Goal: Task Accomplishment & Management: Use online tool/utility

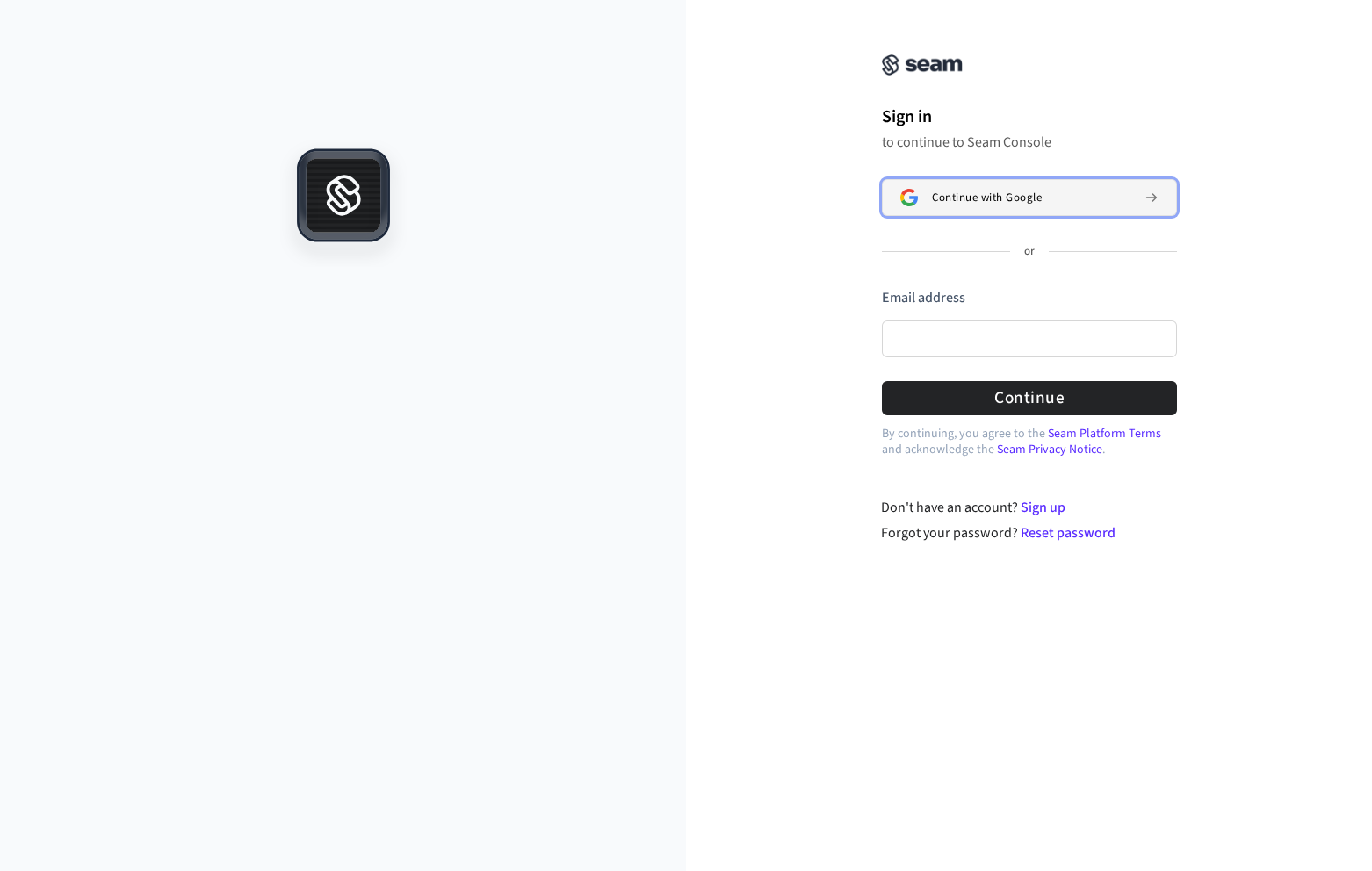
click at [971, 202] on span "Continue with Google" at bounding box center [986, 198] width 110 height 14
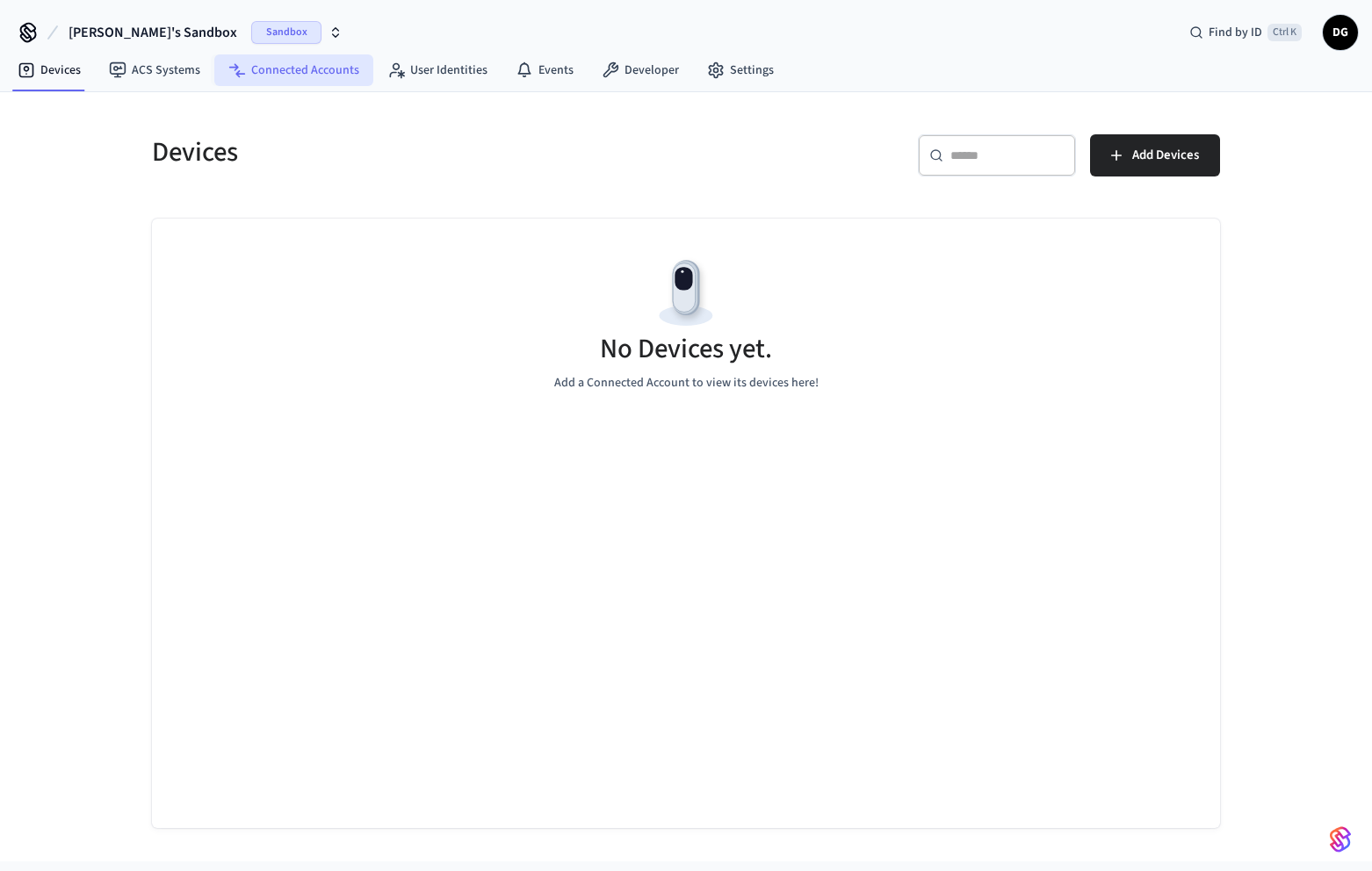
click at [272, 69] on link "Connected Accounts" at bounding box center [293, 70] width 159 height 31
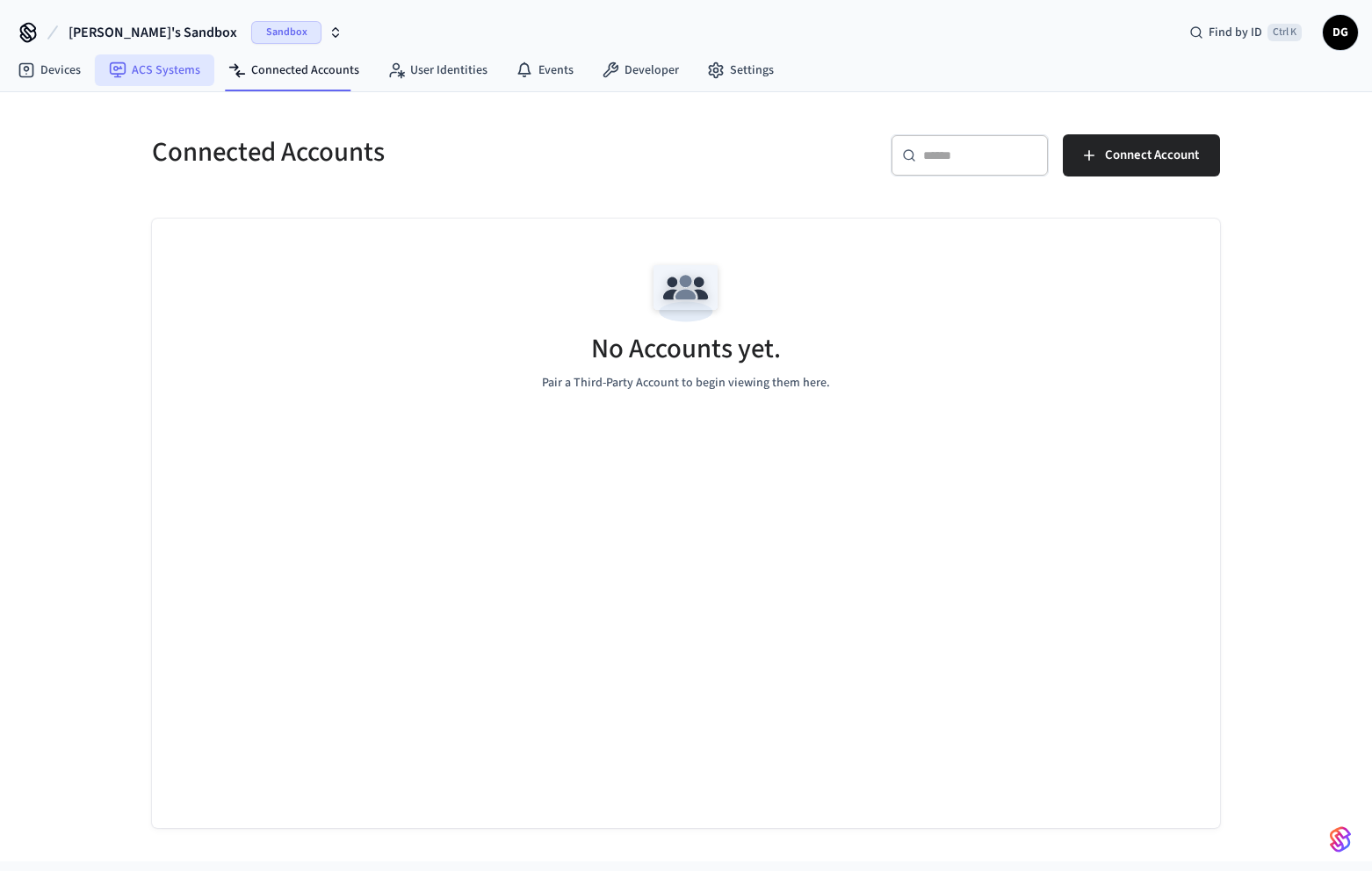
click at [158, 76] on link "ACS Systems" at bounding box center [154, 70] width 120 height 31
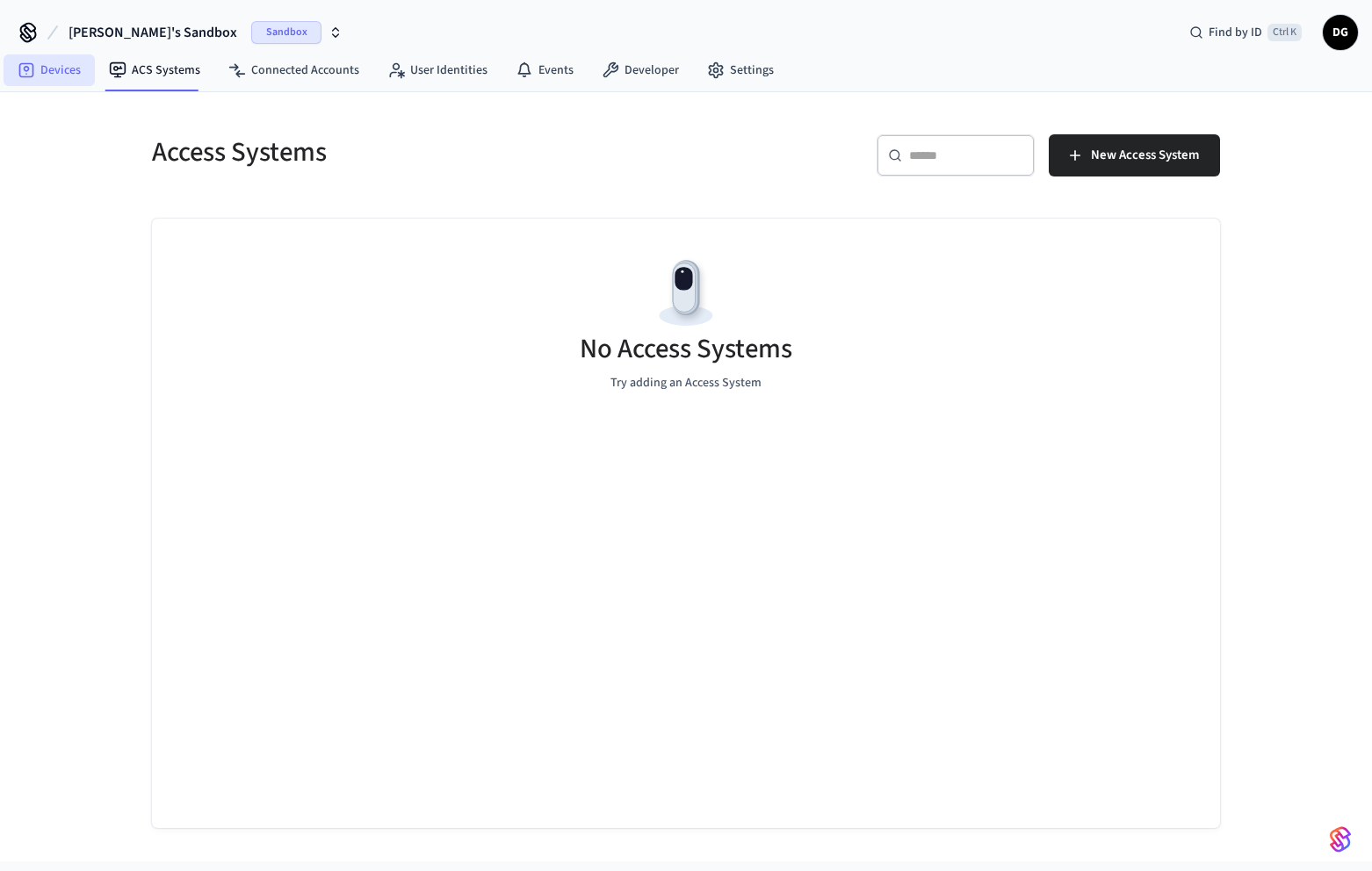
click at [45, 75] on link "Devices" at bounding box center [50, 70] width 92 height 31
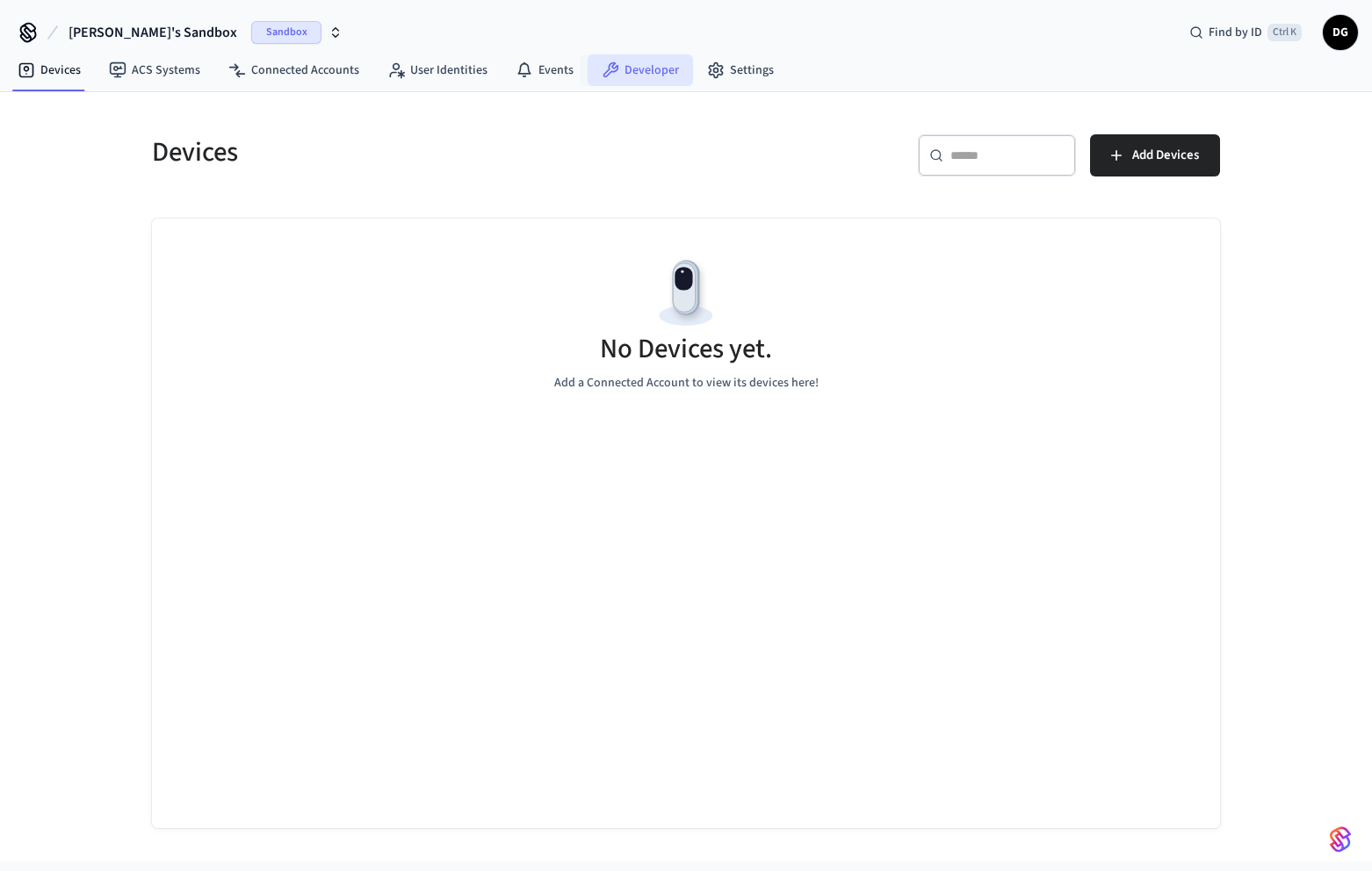
click at [633, 73] on link "Developer" at bounding box center [641, 70] width 105 height 31
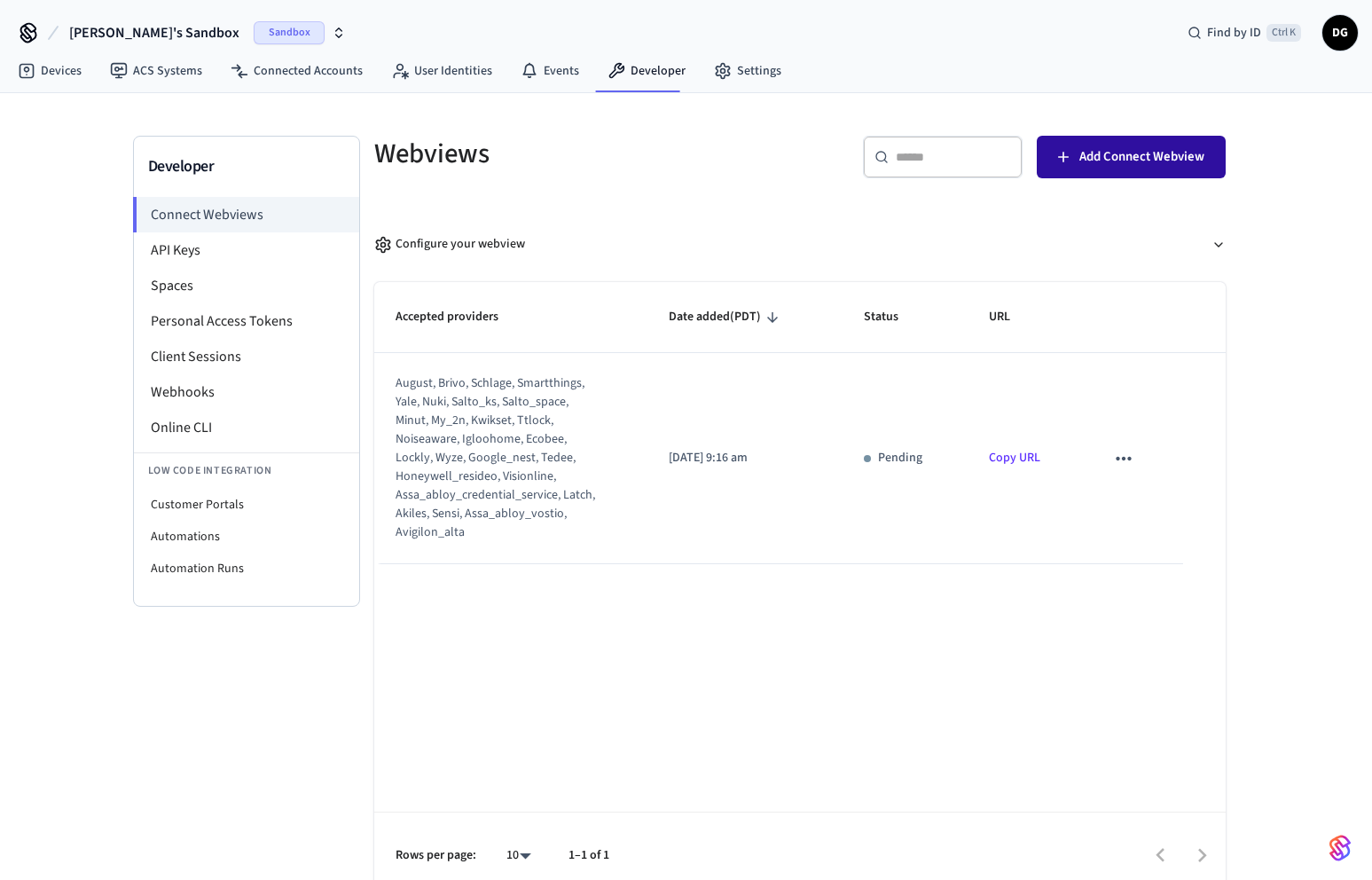
click at [1190, 158] on span "Add Connect Webview" at bounding box center [1141, 156] width 125 height 23
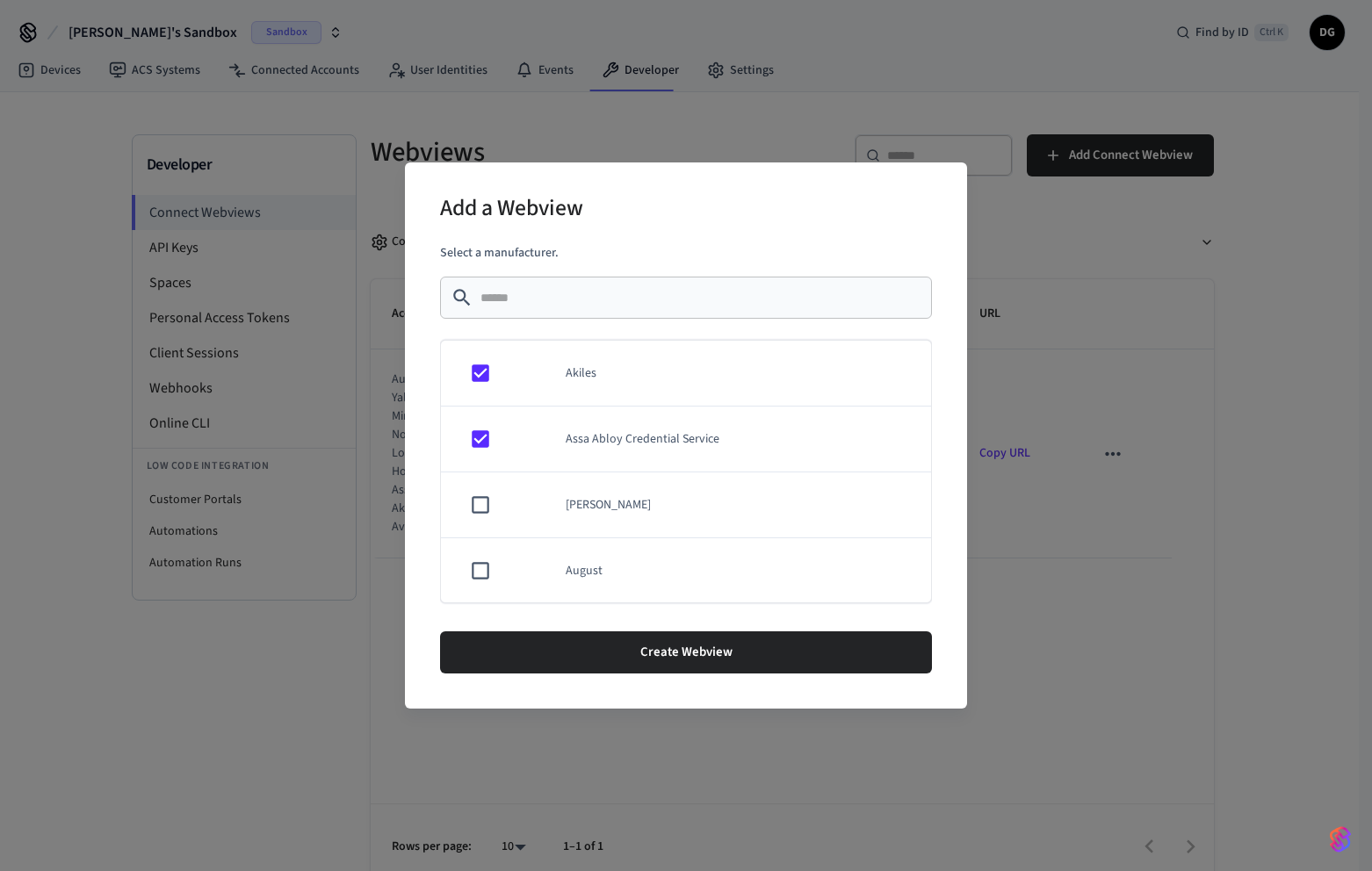
click at [481, 519] on td "sticky table" at bounding box center [477, 505] width 72 height 66
click at [477, 585] on td "sticky table" at bounding box center [477, 572] width 72 height 66
drag, startPoint x: 479, startPoint y: 474, endPoint x: 478, endPoint y: 486, distance: 12.0
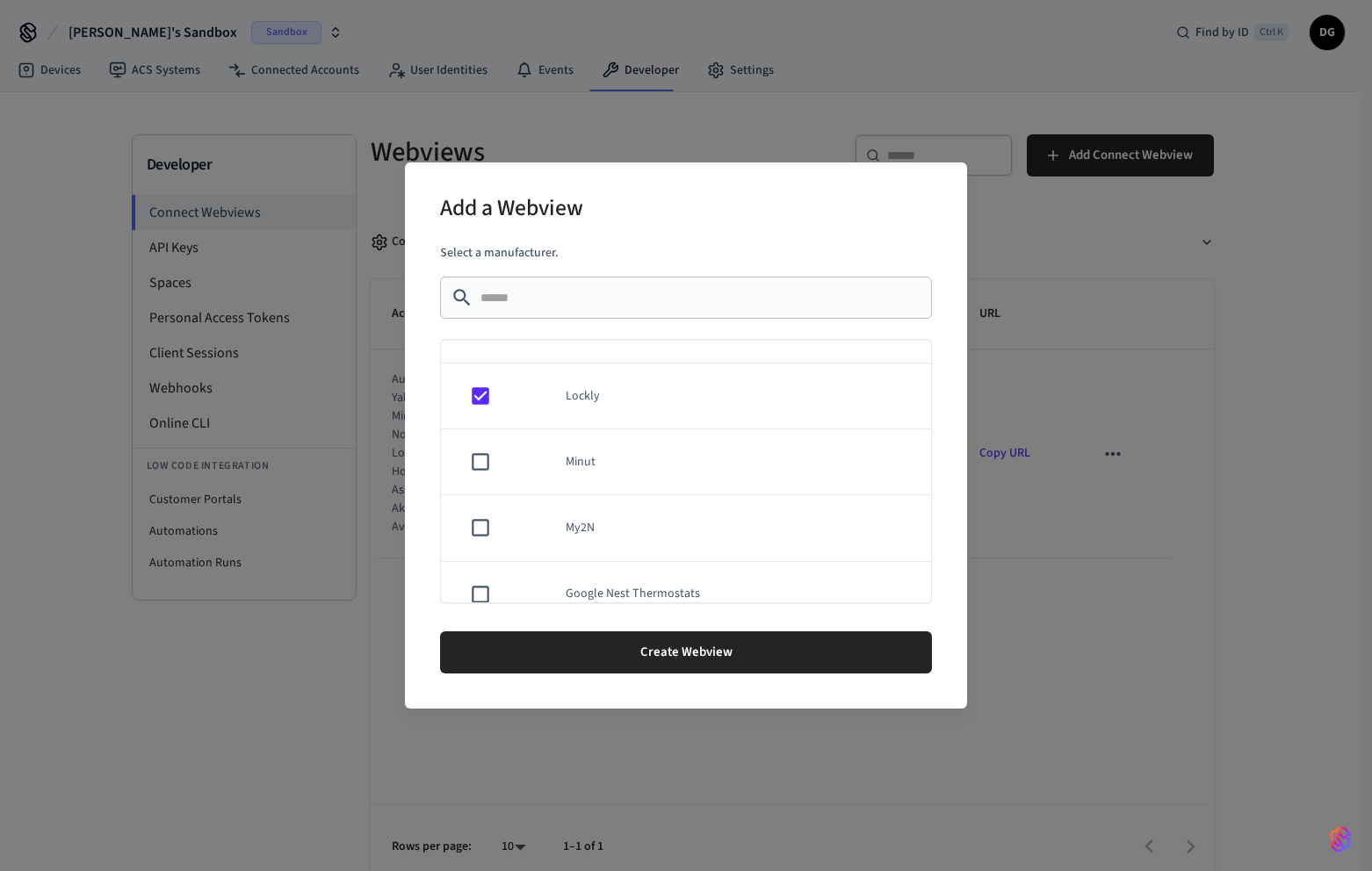
click at [479, 477] on td "sticky table" at bounding box center [477, 462] width 72 height 66
drag, startPoint x: 469, startPoint y: 573, endPoint x: 507, endPoint y: 536, distance: 53.0
click at [469, 578] on td "sticky table" at bounding box center [477, 569] width 72 height 66
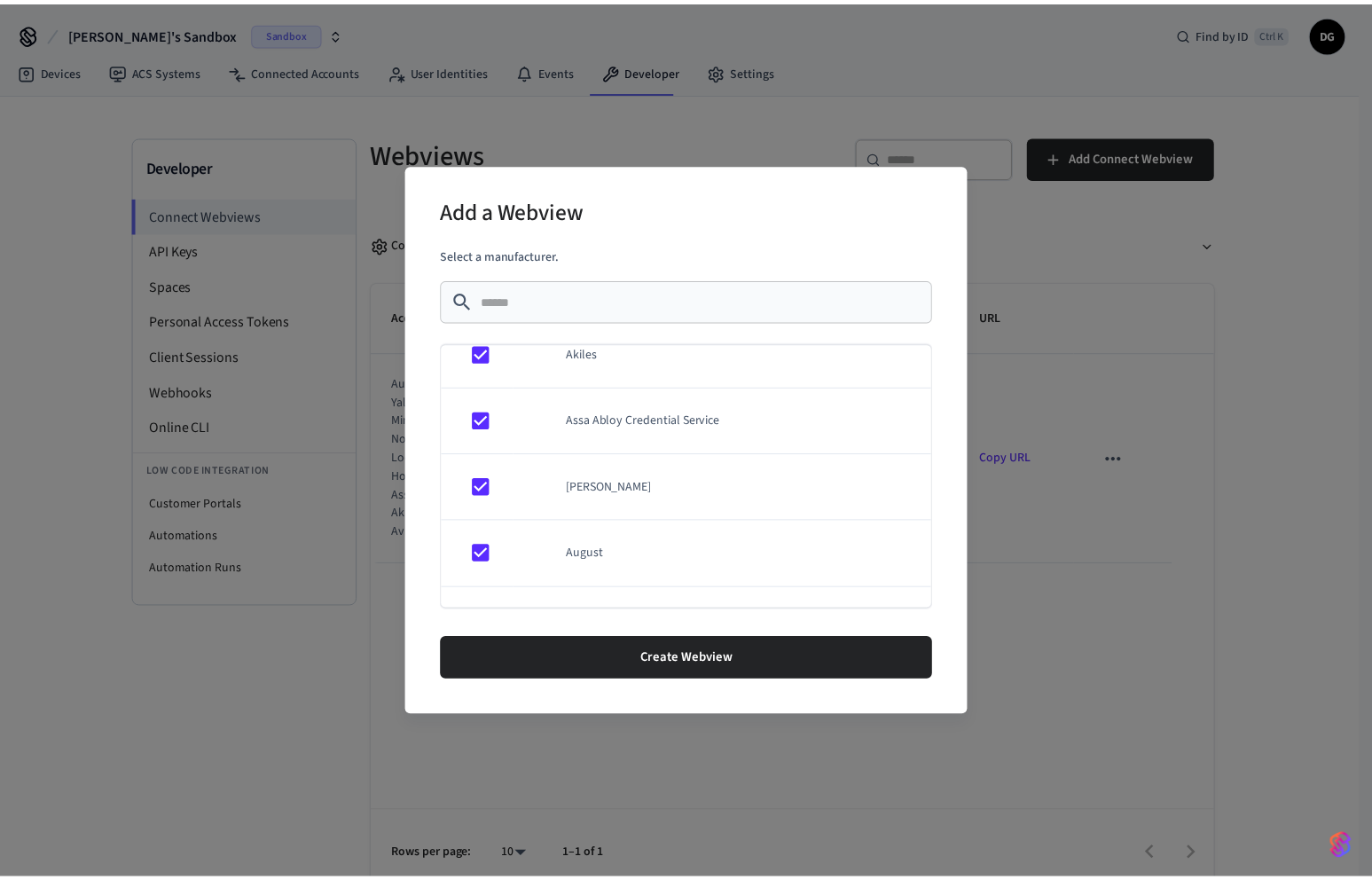
scroll to position [0, 0]
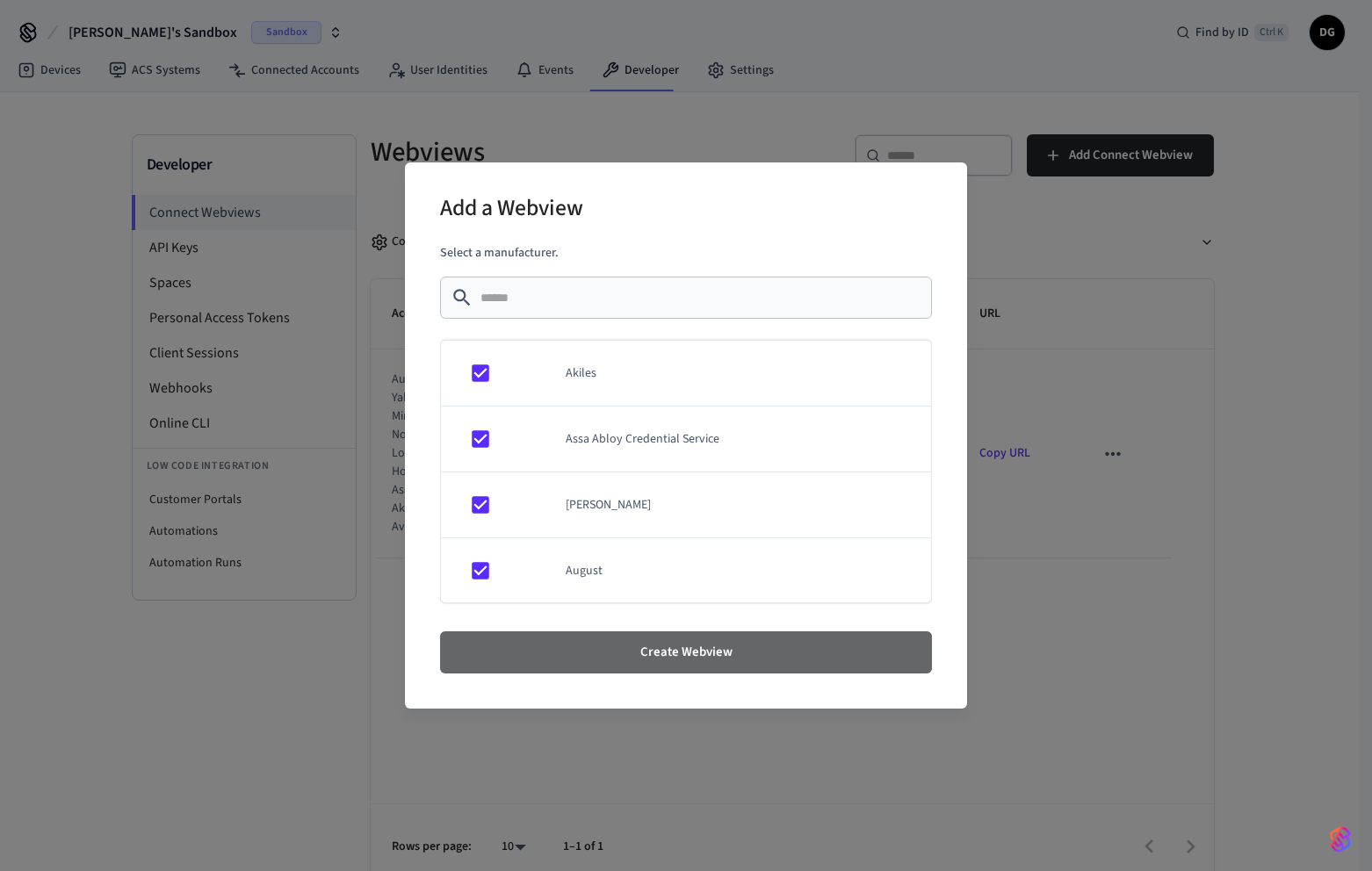
click at [695, 656] on button "Create Webview" at bounding box center [686, 652] width 492 height 42
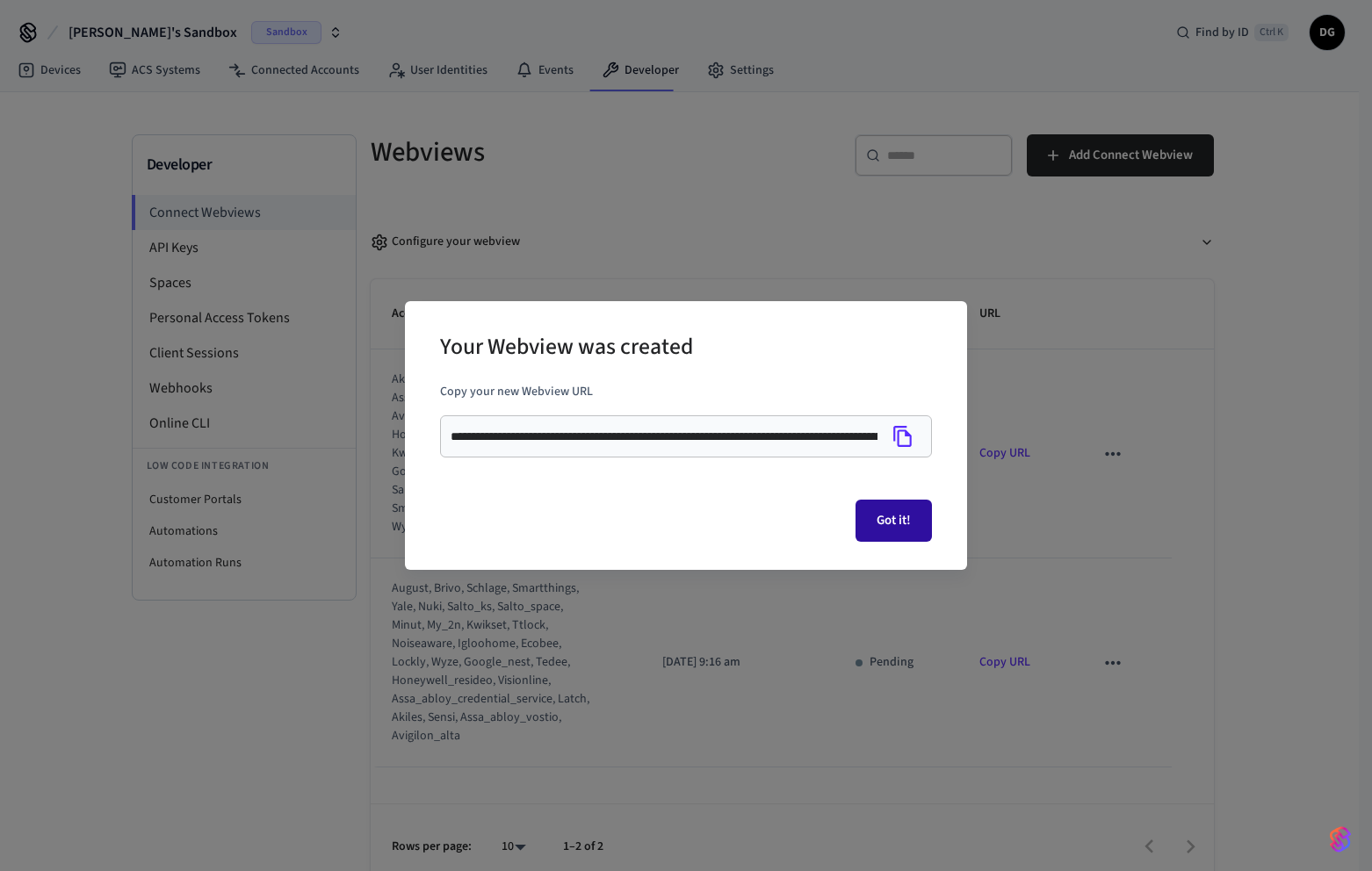
click at [894, 521] on button "Got it!" at bounding box center [894, 520] width 76 height 42
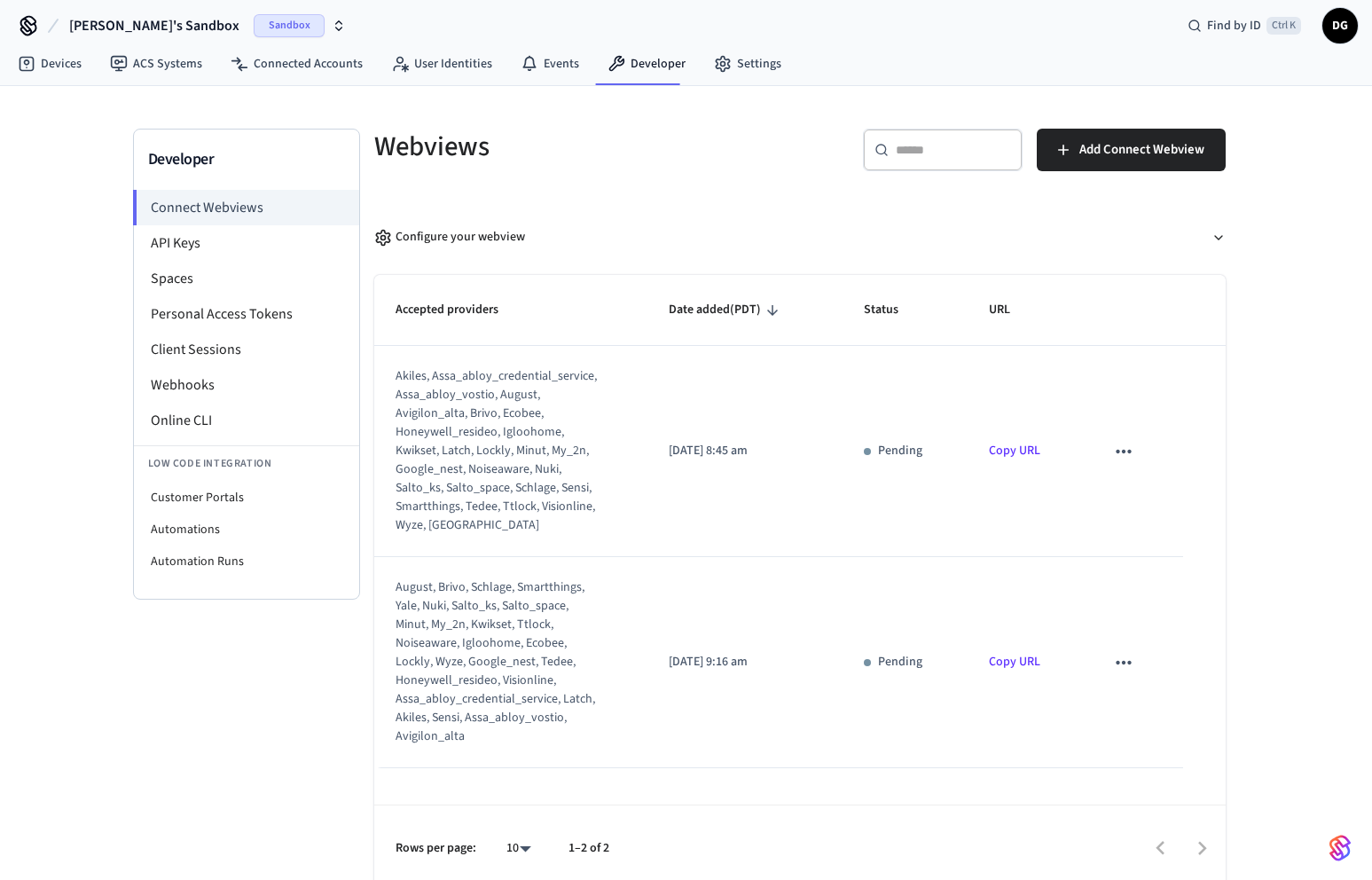
scroll to position [18, 0]
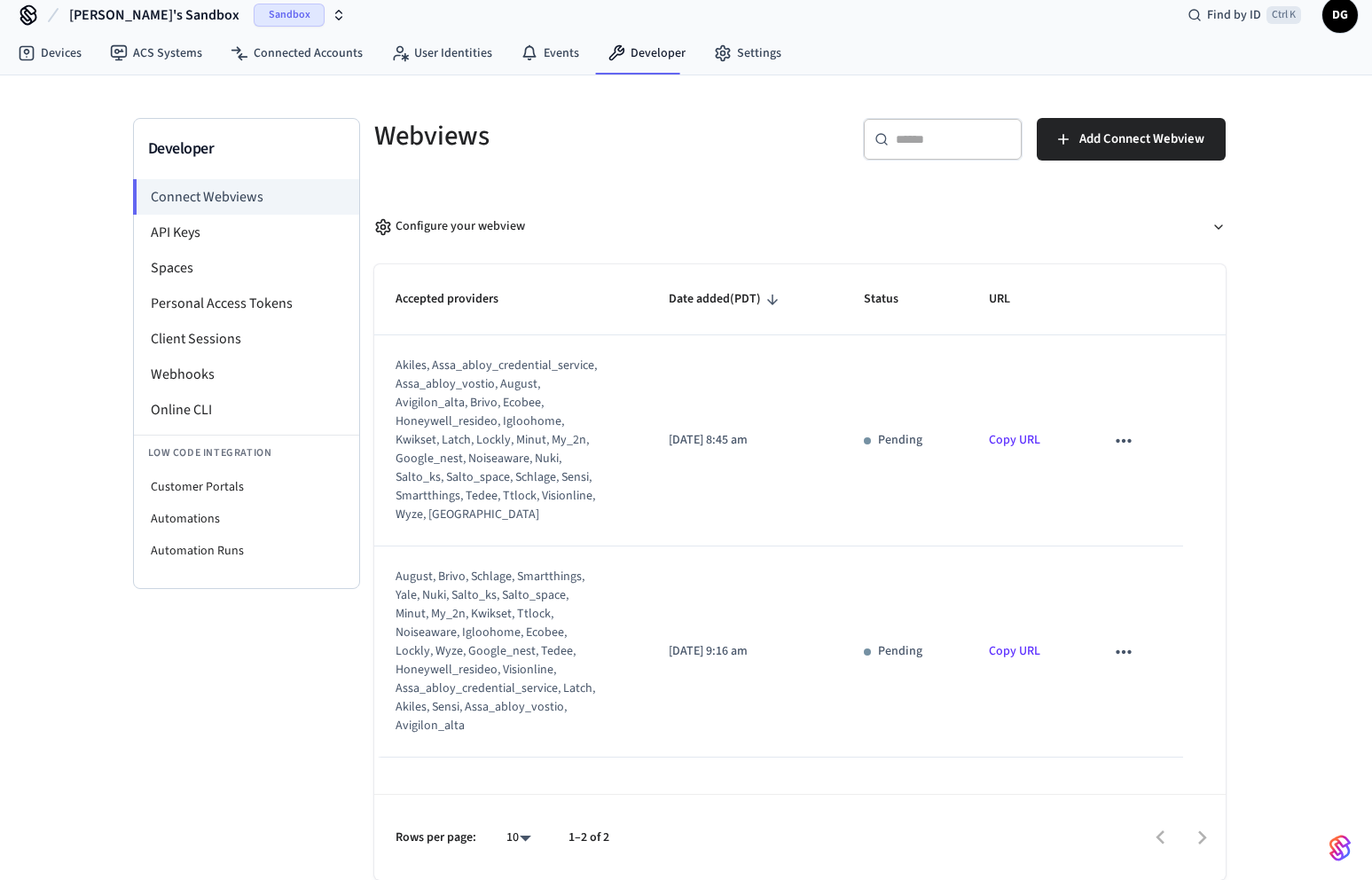
click at [1126, 657] on icon "sticky table" at bounding box center [1122, 651] width 23 height 23
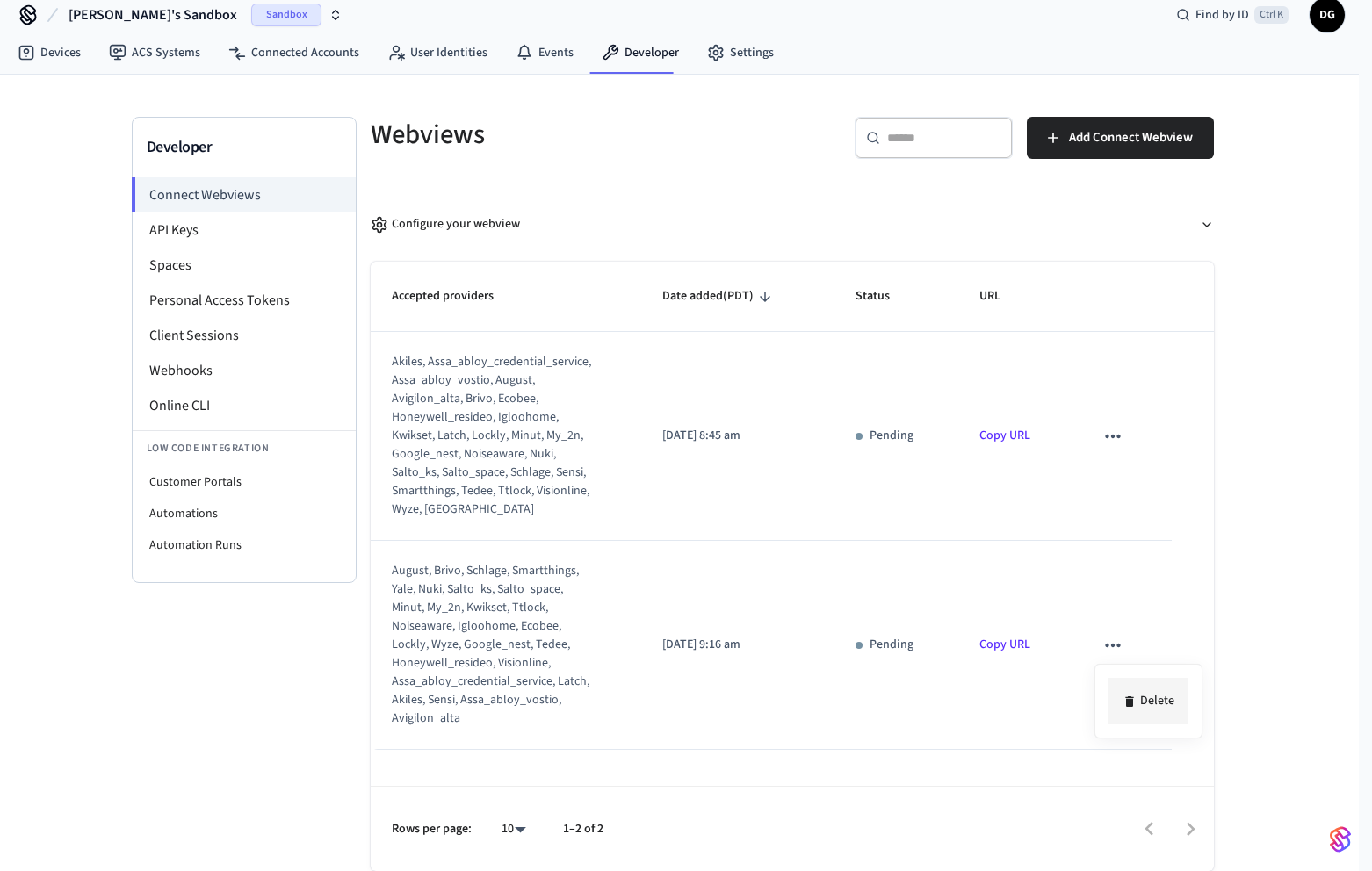
click at [1146, 696] on li "Delete" at bounding box center [1149, 702] width 80 height 47
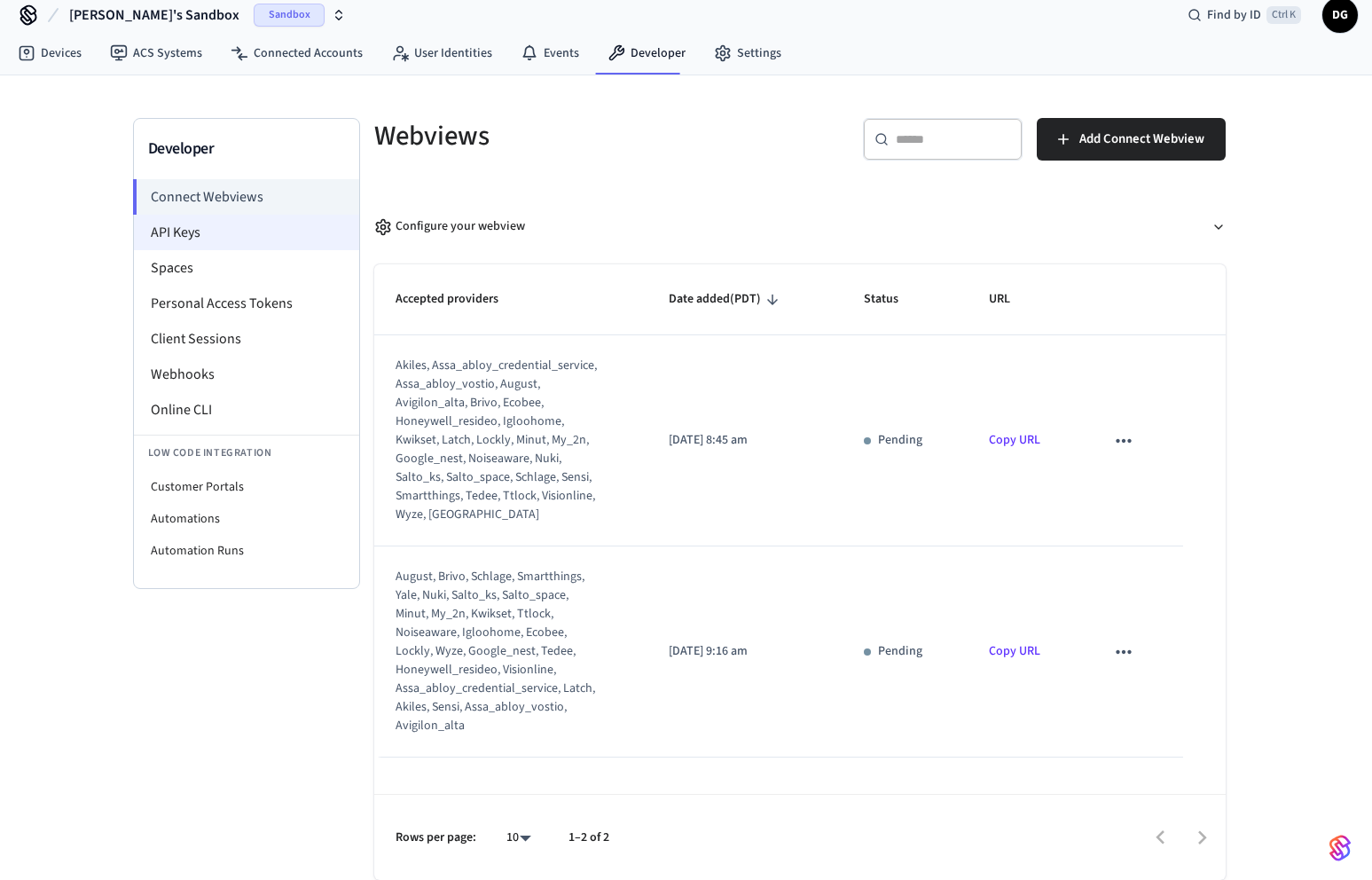
click at [183, 231] on li "API Keys" at bounding box center [246, 232] width 225 height 35
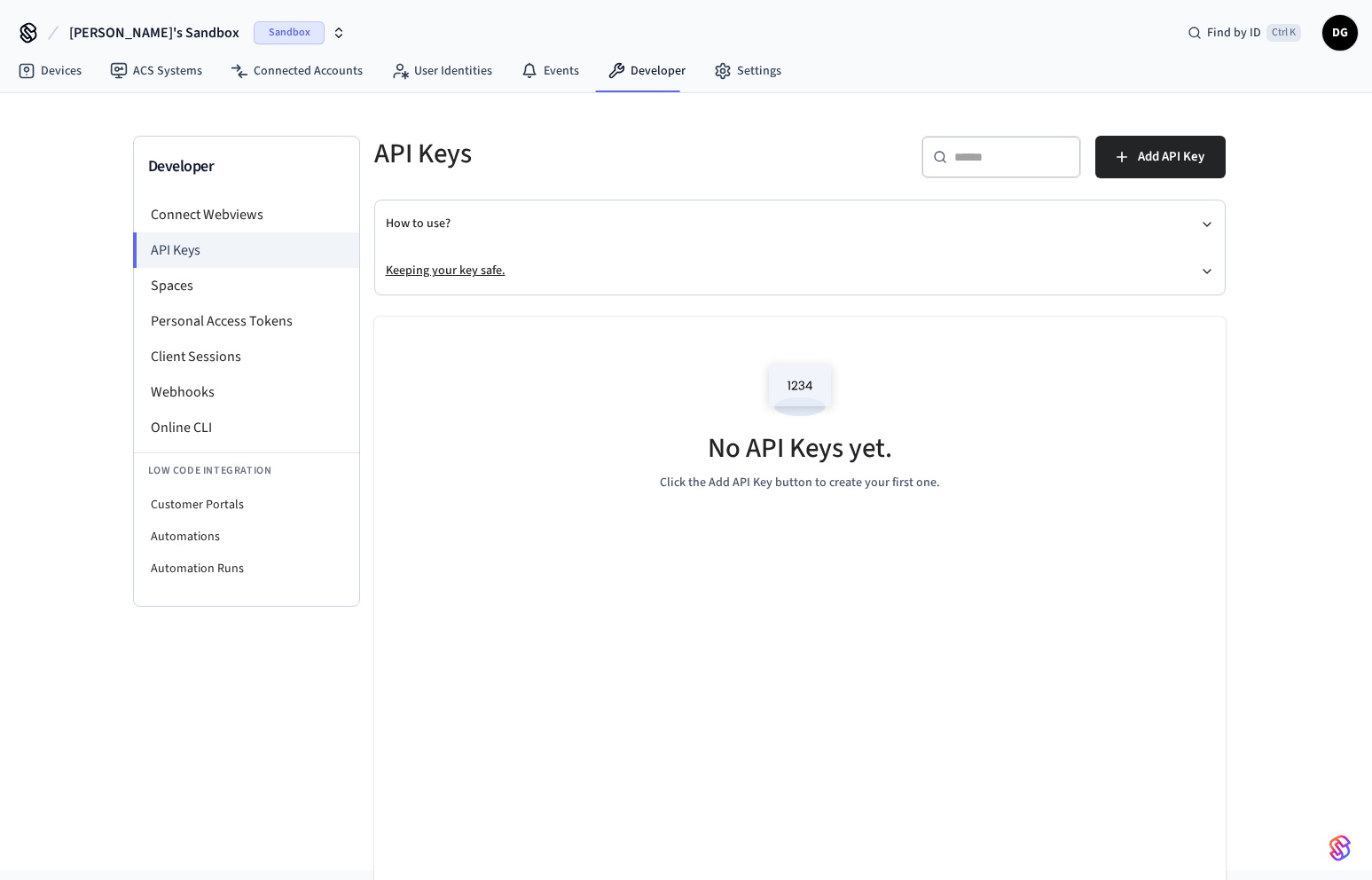
click at [1197, 267] on button "Keeping your key safe." at bounding box center [799, 271] width 829 height 47
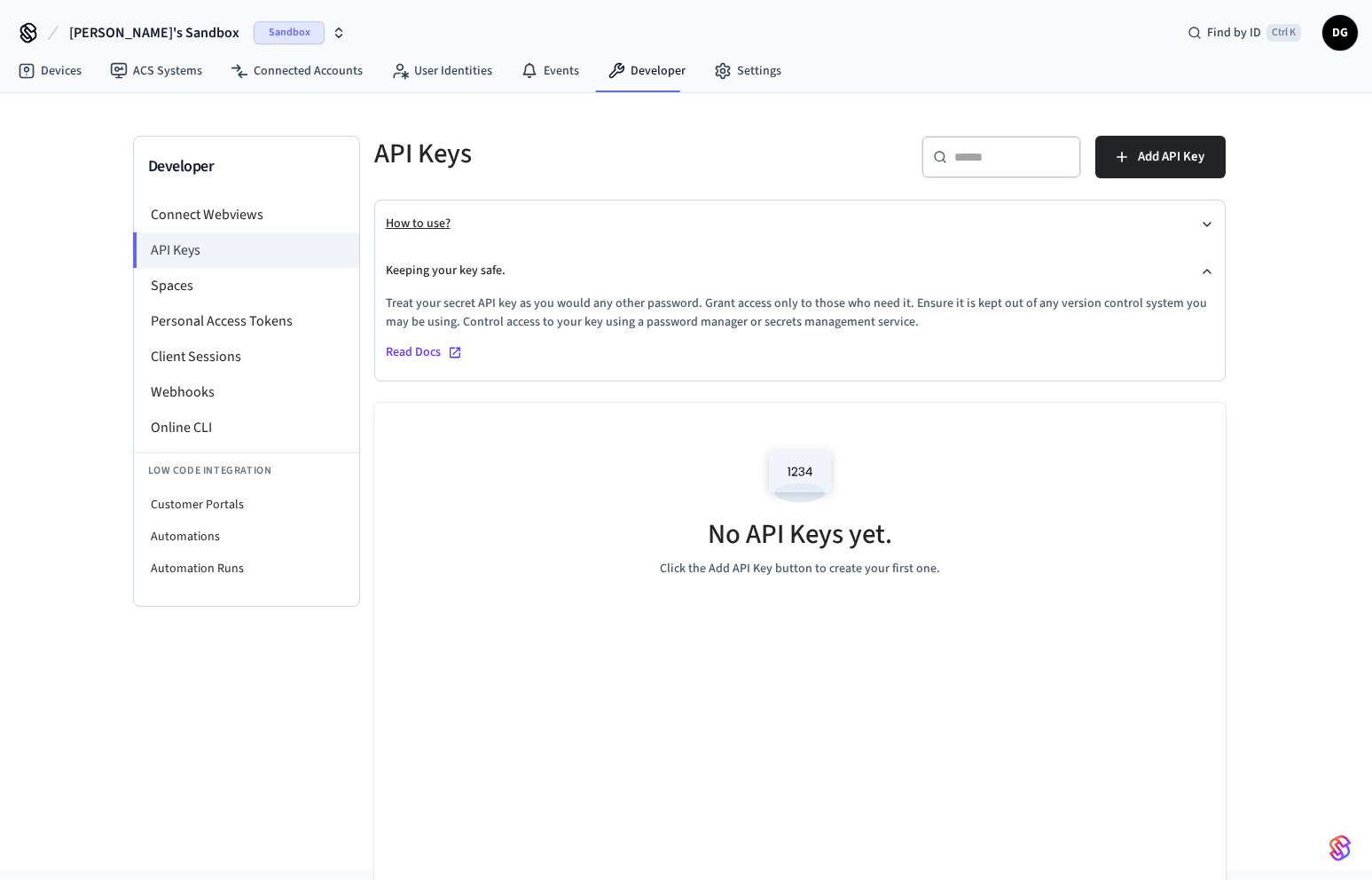
click at [1192, 231] on button "How to use?" at bounding box center [799, 224] width 829 height 47
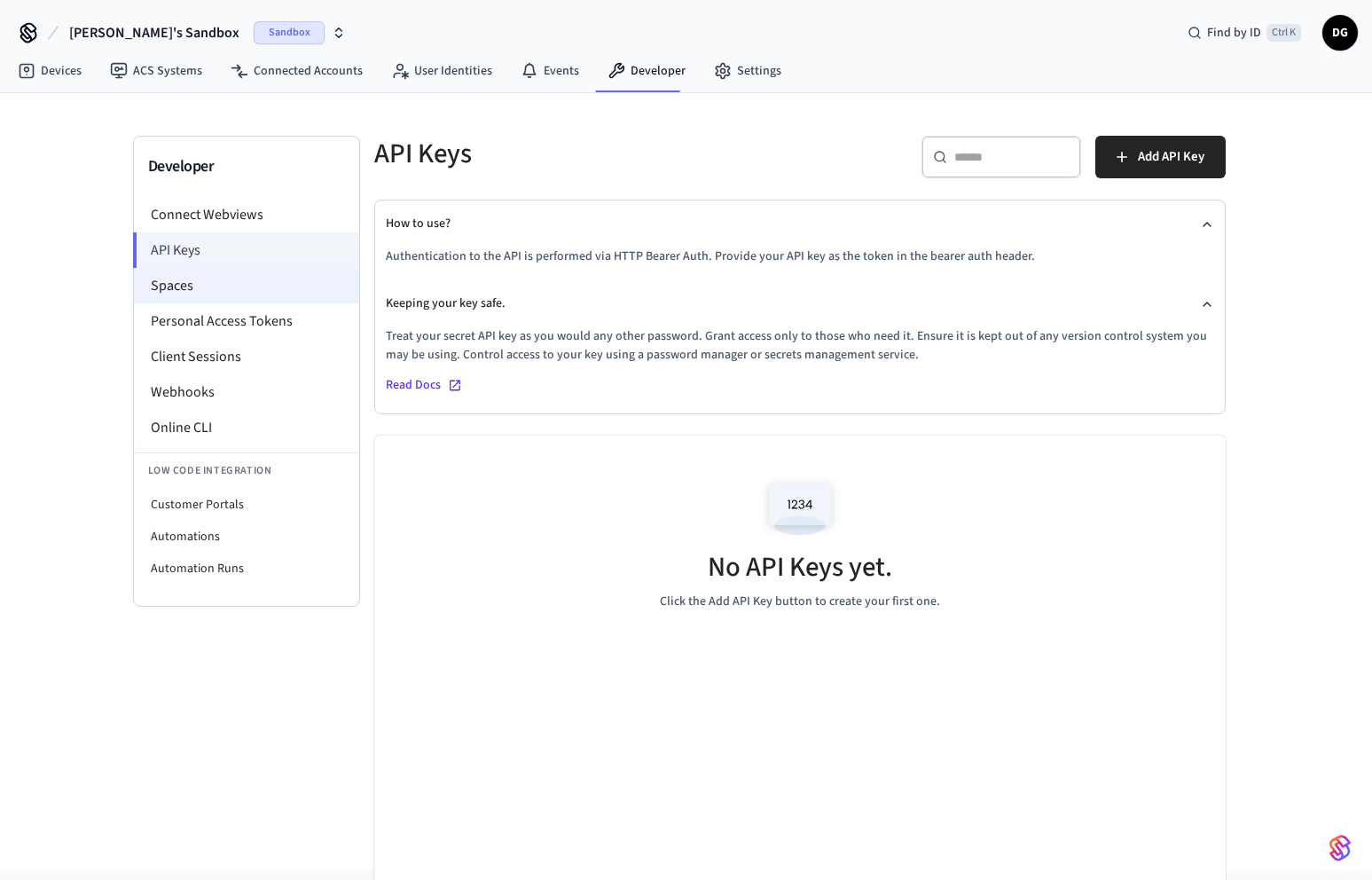
click at [181, 288] on li "Spaces" at bounding box center [246, 285] width 225 height 35
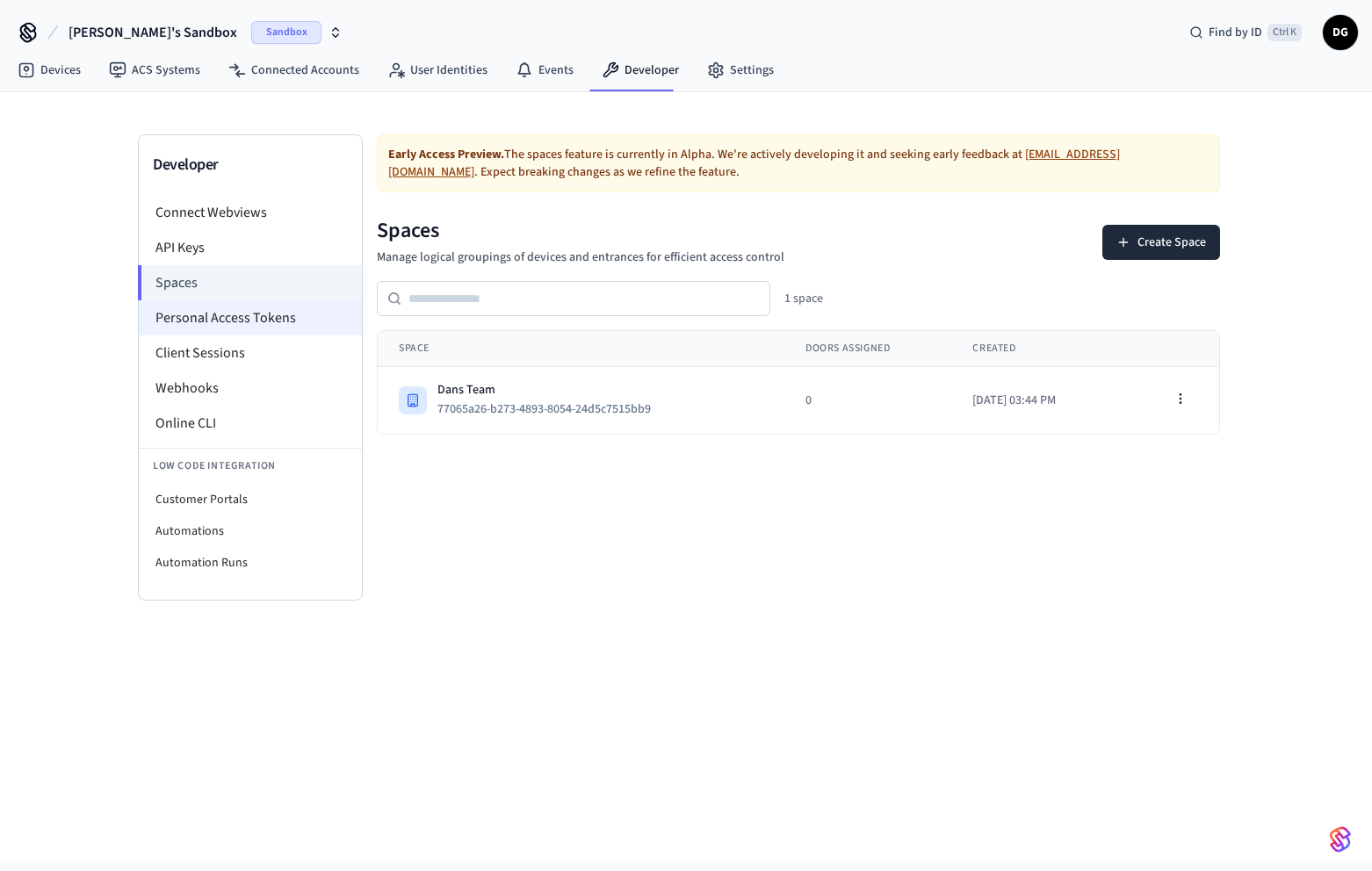
click at [256, 308] on li "Personal Access Tokens" at bounding box center [250, 318] width 223 height 35
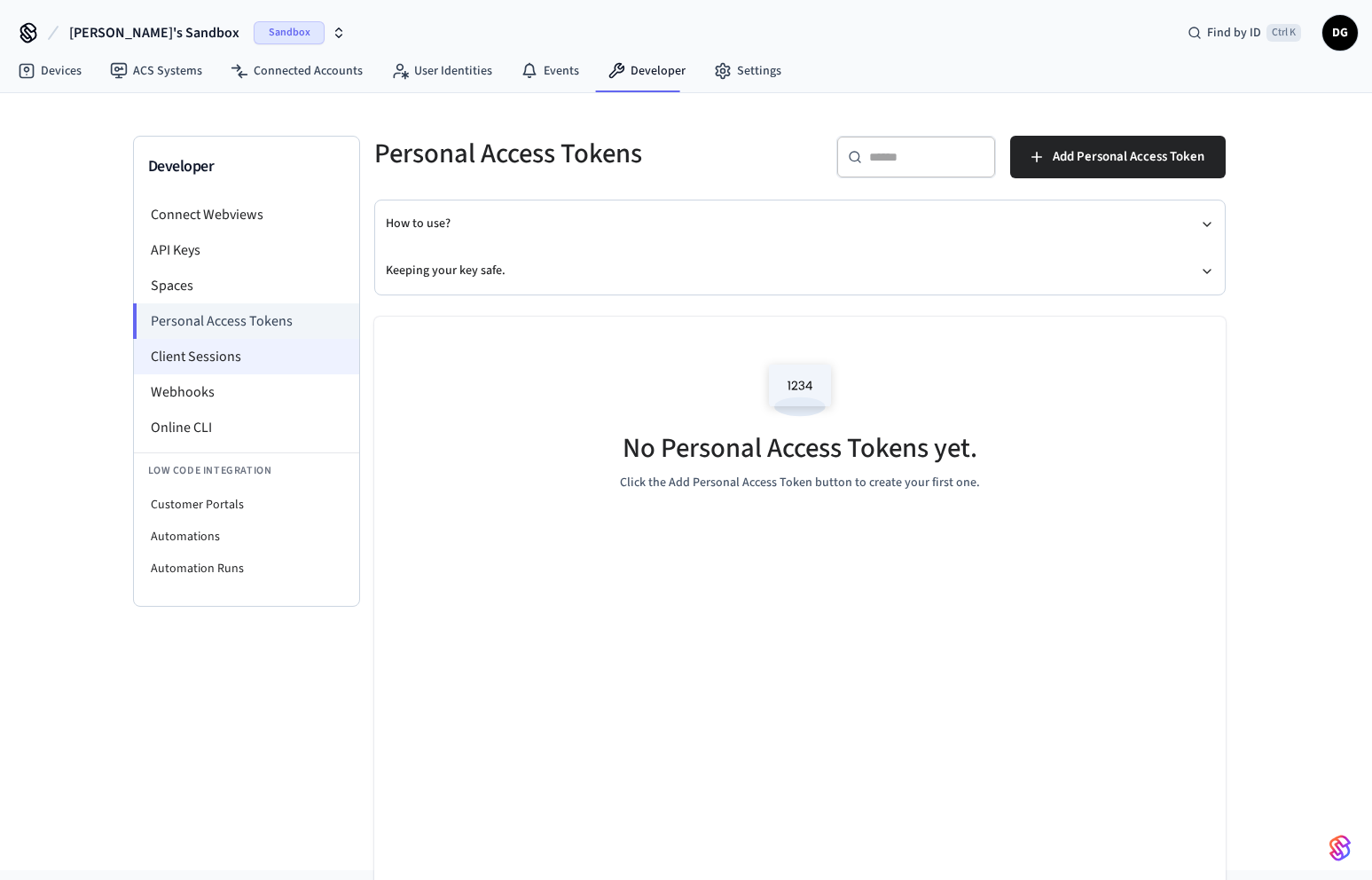
click at [211, 359] on li "Client Sessions" at bounding box center [246, 357] width 225 height 35
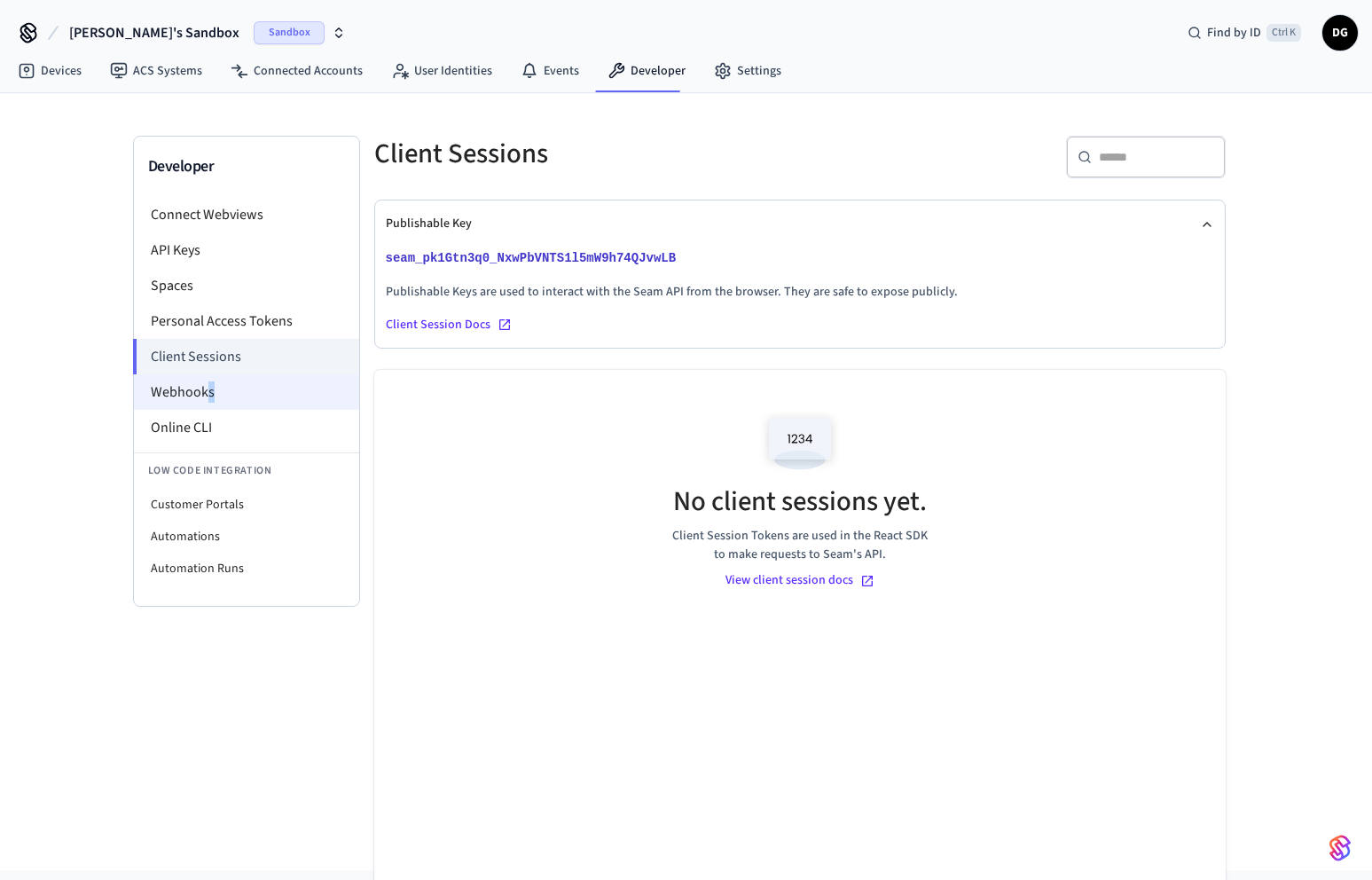
click at [211, 389] on li "Webhooks" at bounding box center [246, 392] width 225 height 35
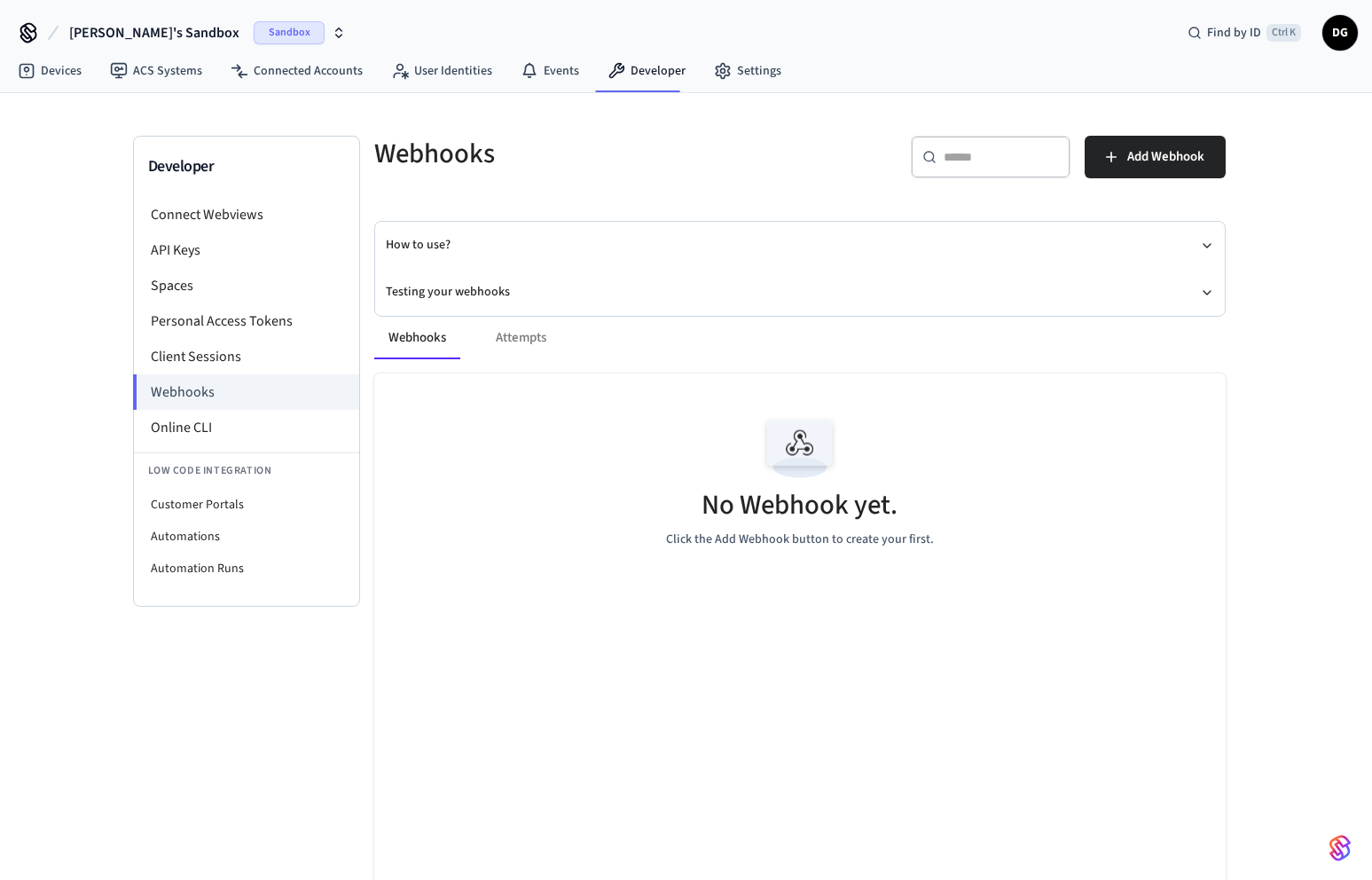
drag, startPoint x: 526, startPoint y: 328, endPoint x: 533, endPoint y: 338, distance: 12.2
click at [533, 337] on div "Webhooks Attempts" at bounding box center [800, 337] width 851 height 42
click at [226, 429] on li "Online CLI" at bounding box center [246, 428] width 225 height 35
click at [223, 514] on li "Customer Portals" at bounding box center [246, 504] width 225 height 31
select select "**********"
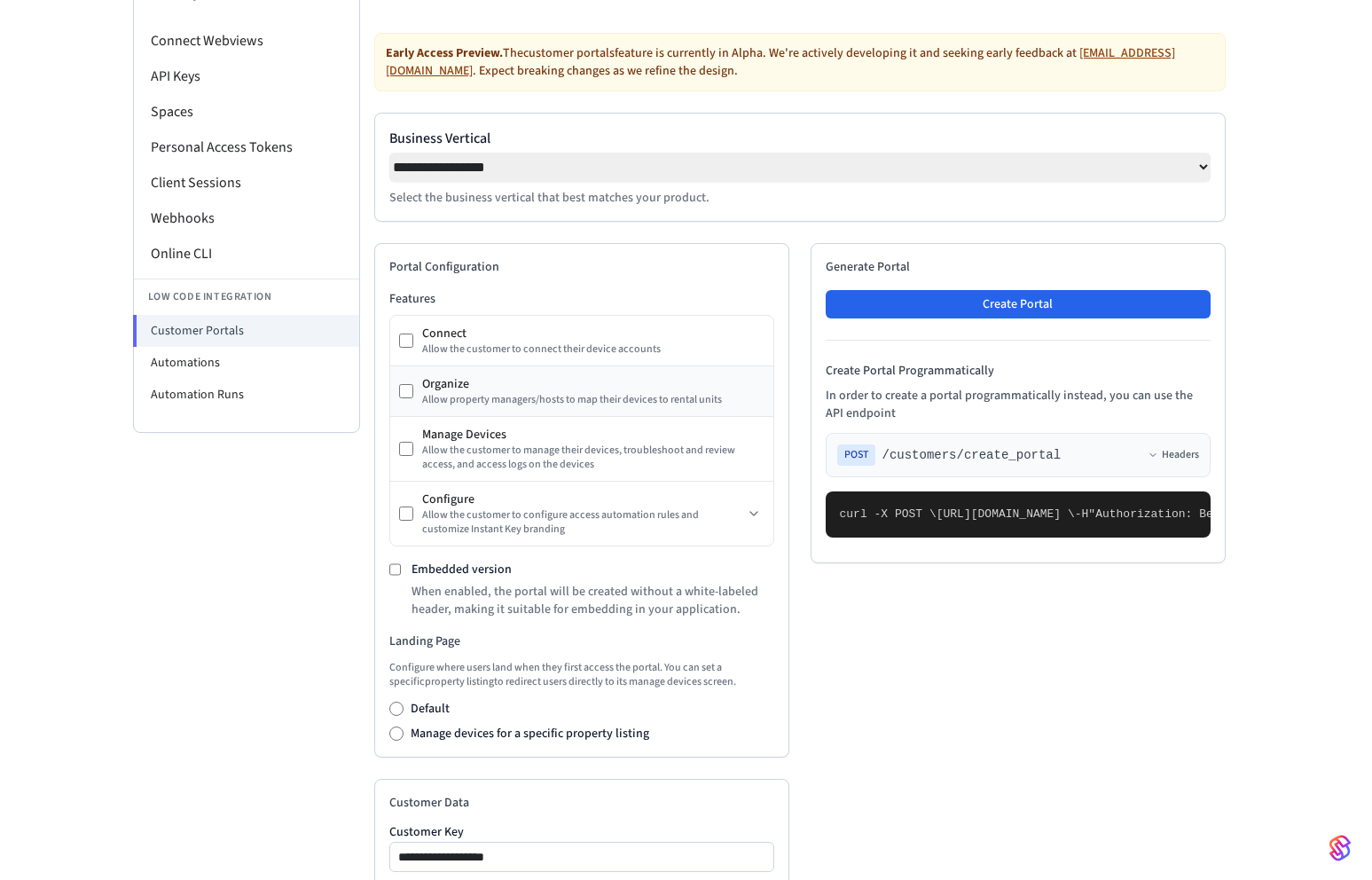
scroll to position [177, 0]
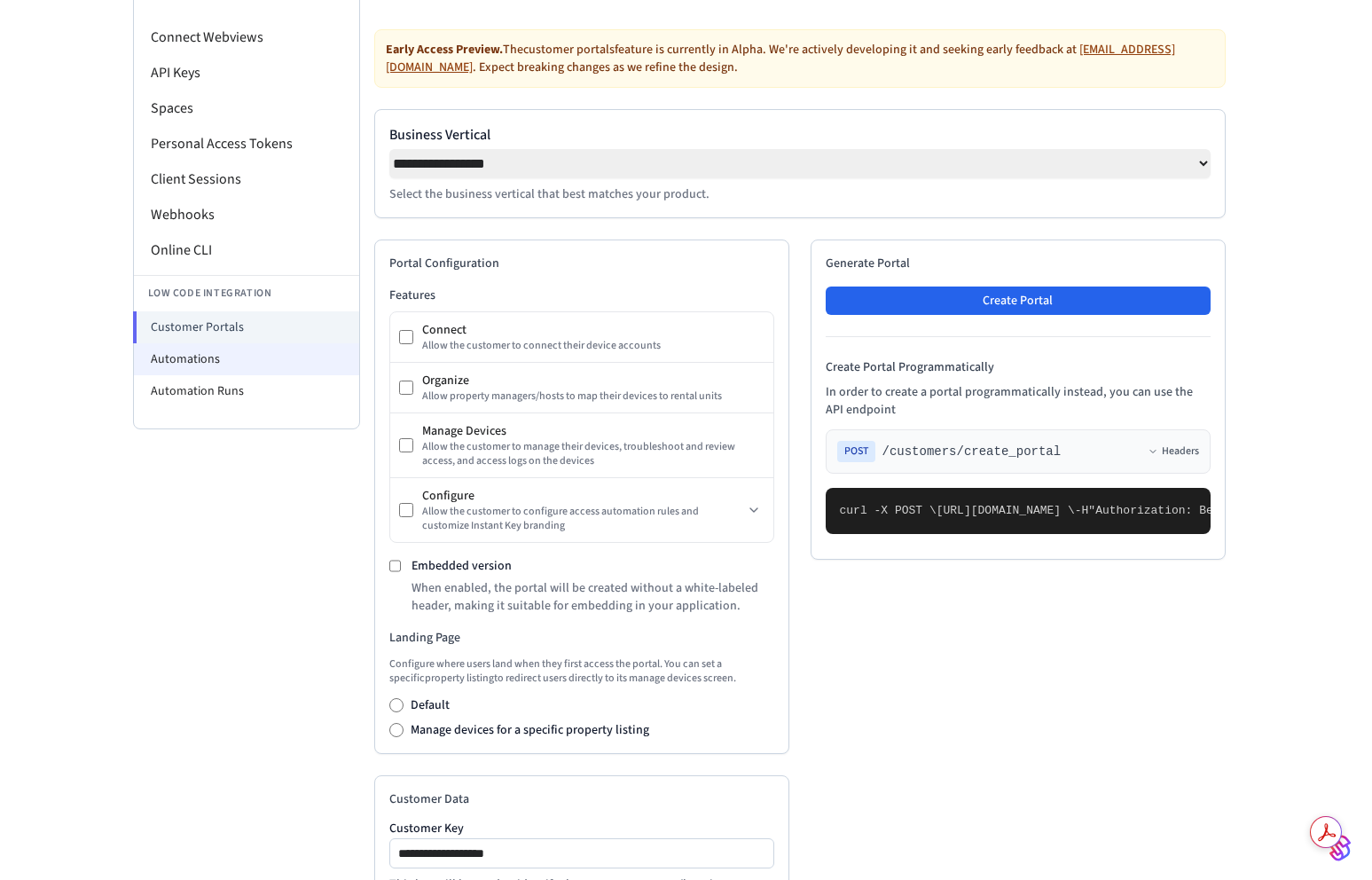
click at [150, 350] on li "Automations" at bounding box center [246, 359] width 225 height 31
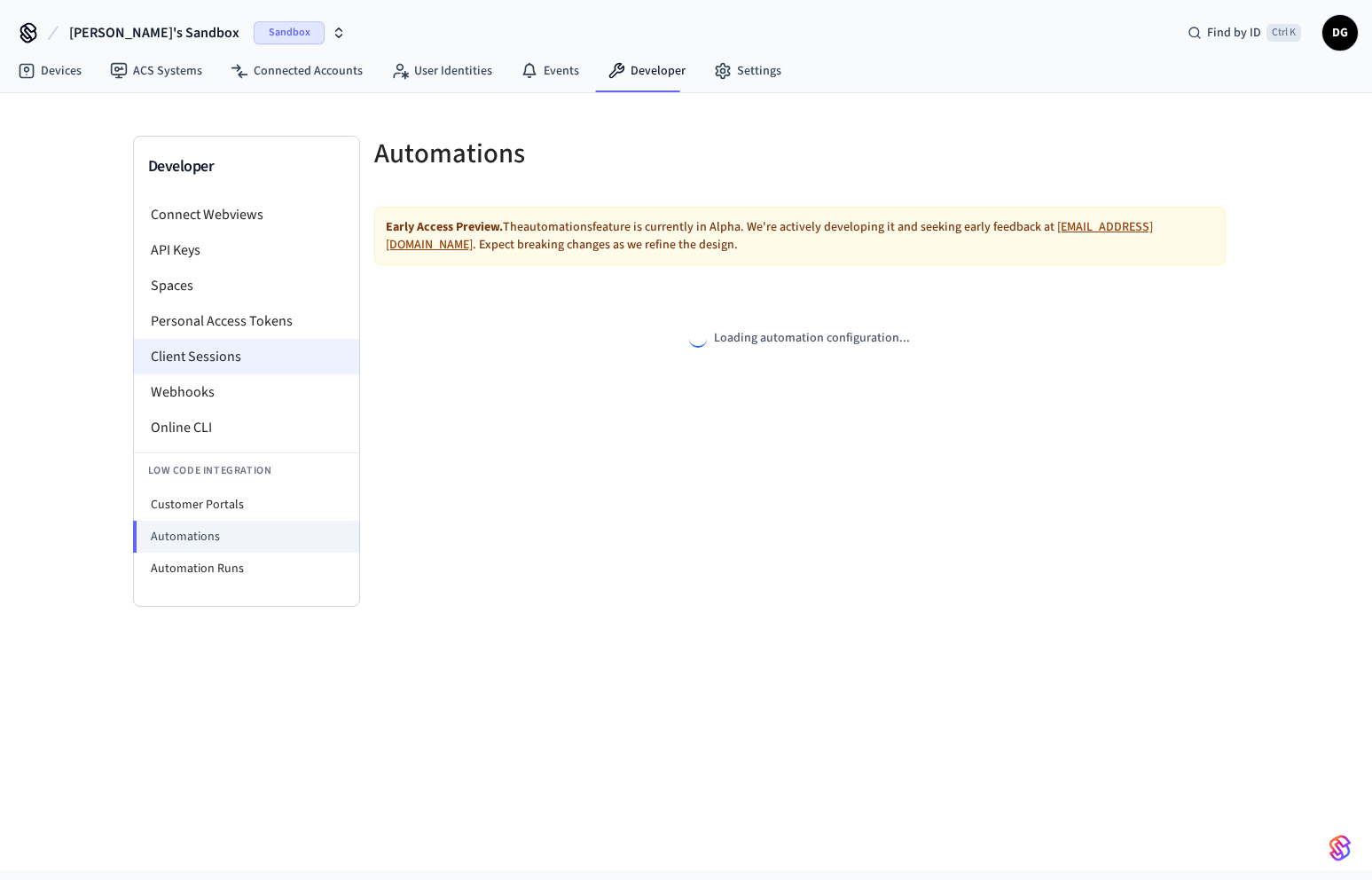
select select "**********"
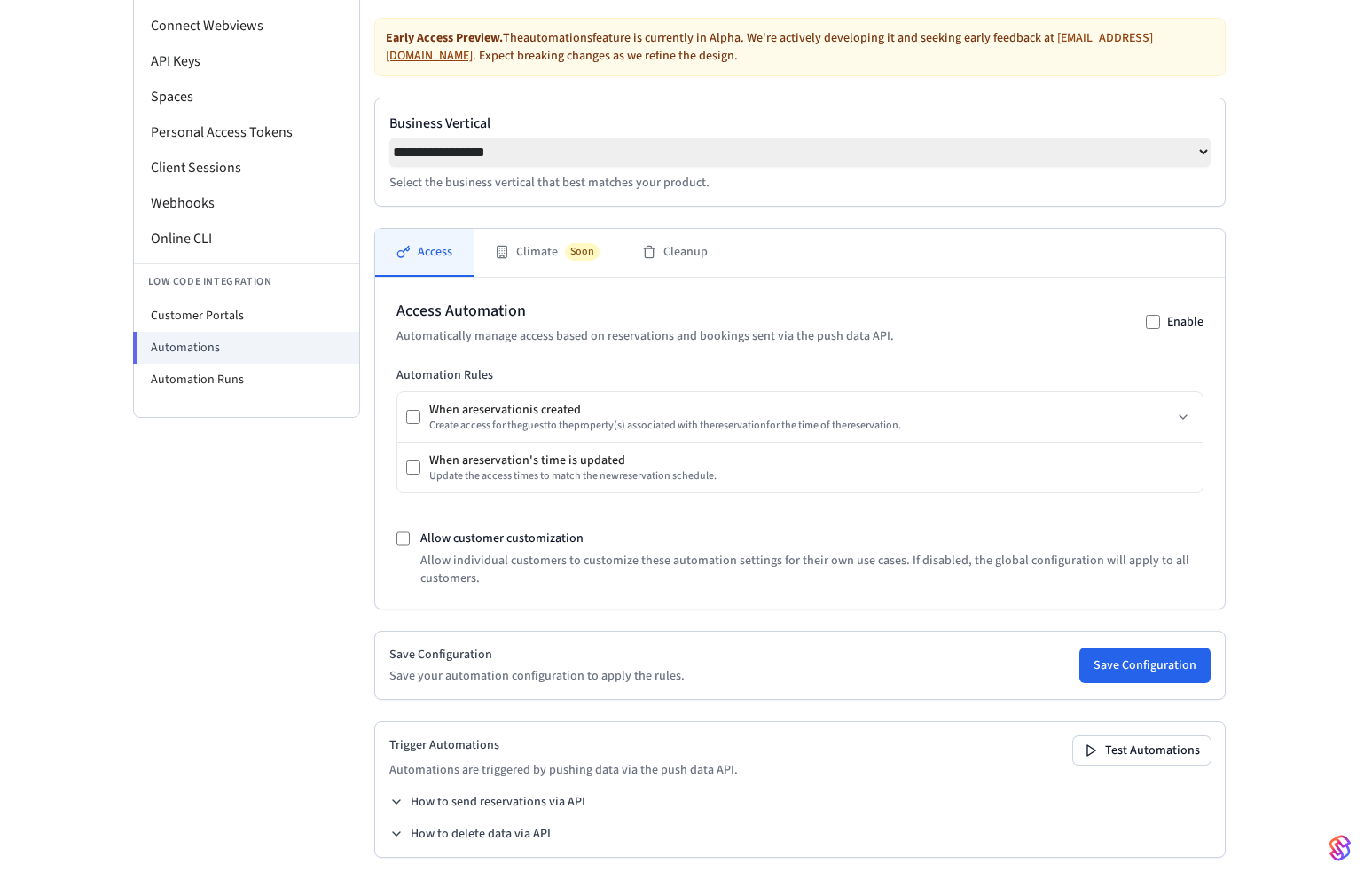
scroll to position [202, 0]
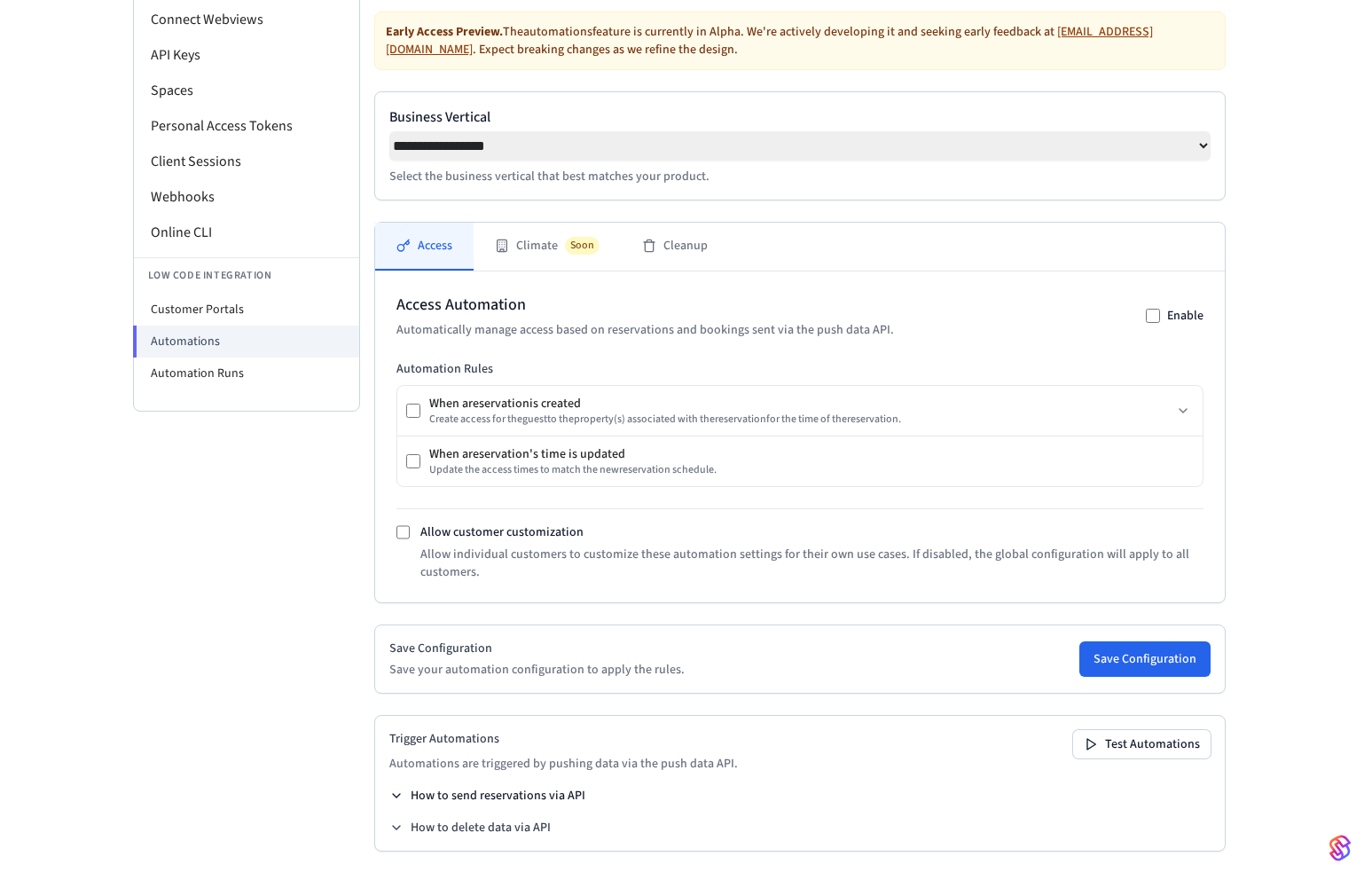
click at [517, 798] on button "How to send reservations via API" at bounding box center [486, 795] width 196 height 18
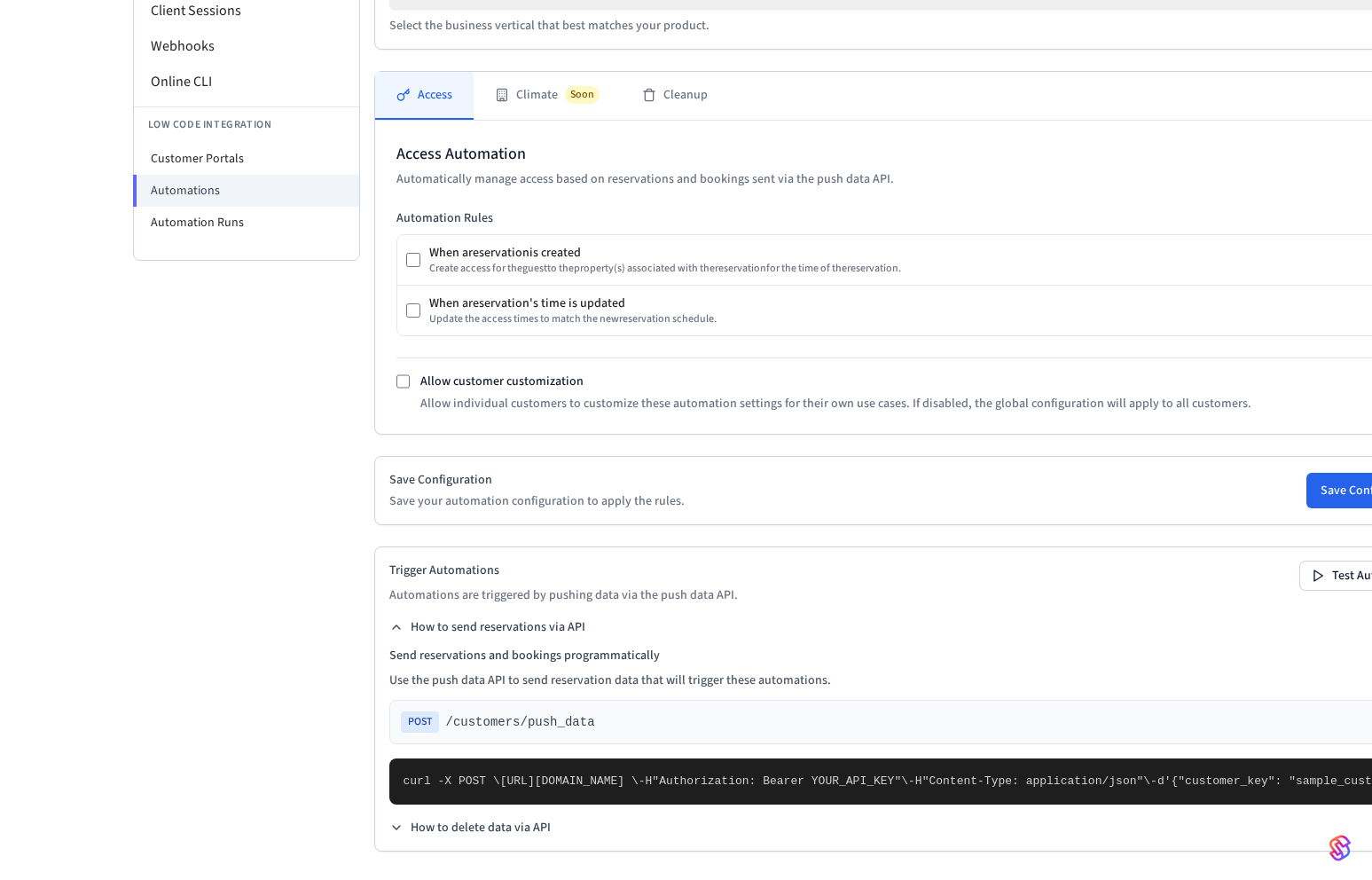
scroll to position [307, 0]
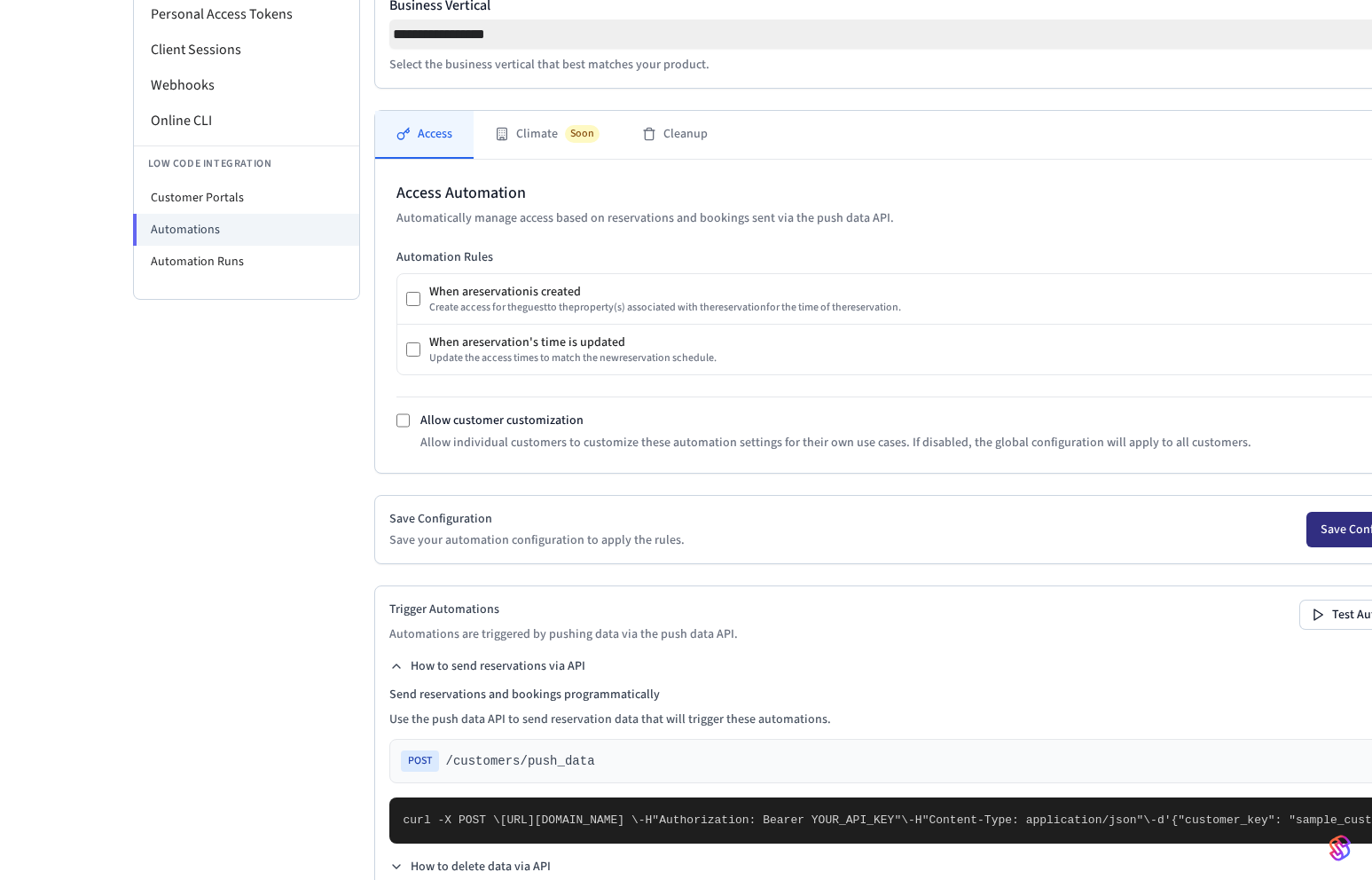
click at [1306, 548] on button "Save Configuration" at bounding box center [1372, 530] width 132 height 35
click at [1163, 305] on div "When a reservation is created Create access for the guest to the property (s) a…" at bounding box center [913, 299] width 1032 height 50
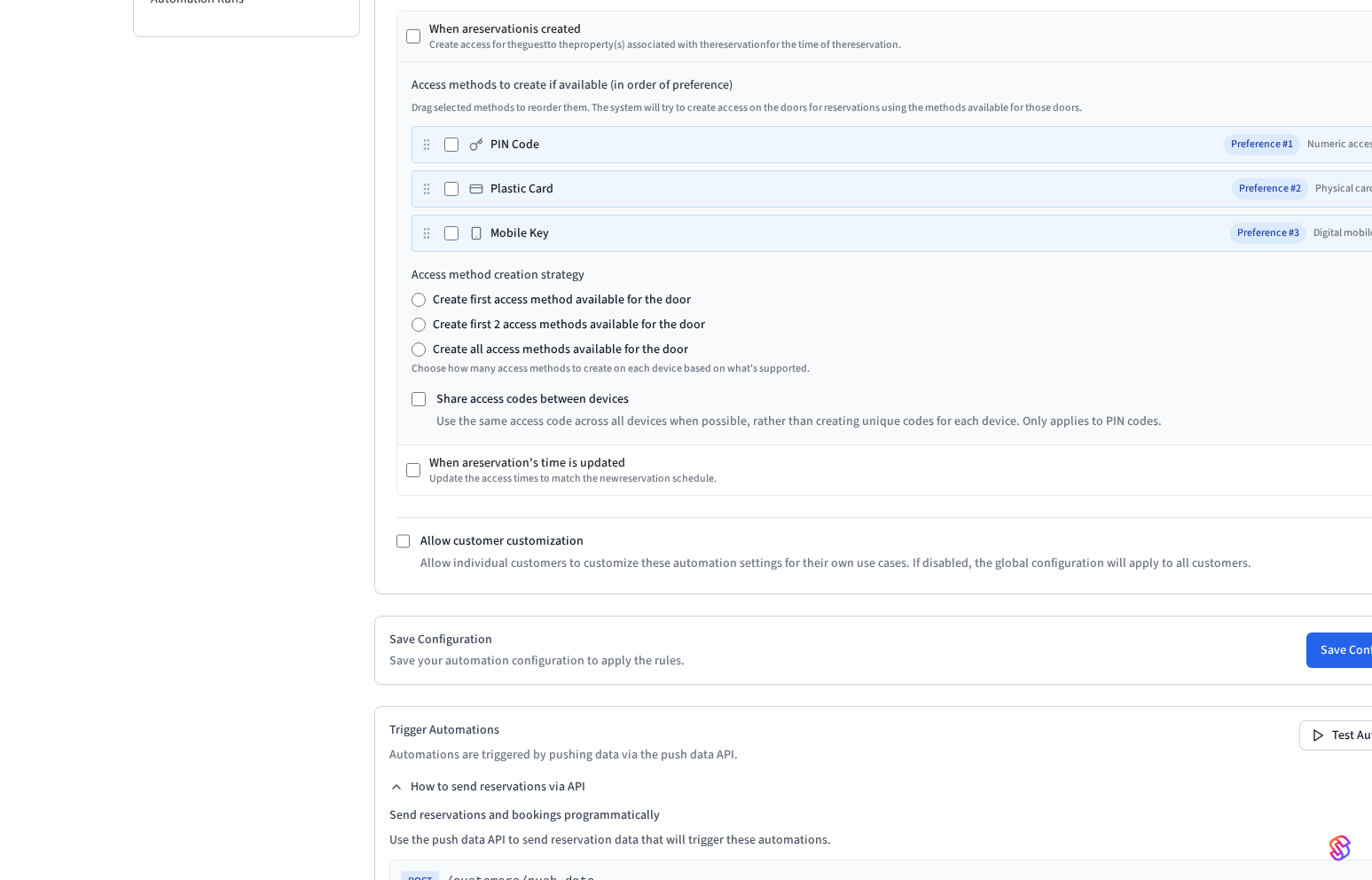
scroll to position [573, 0]
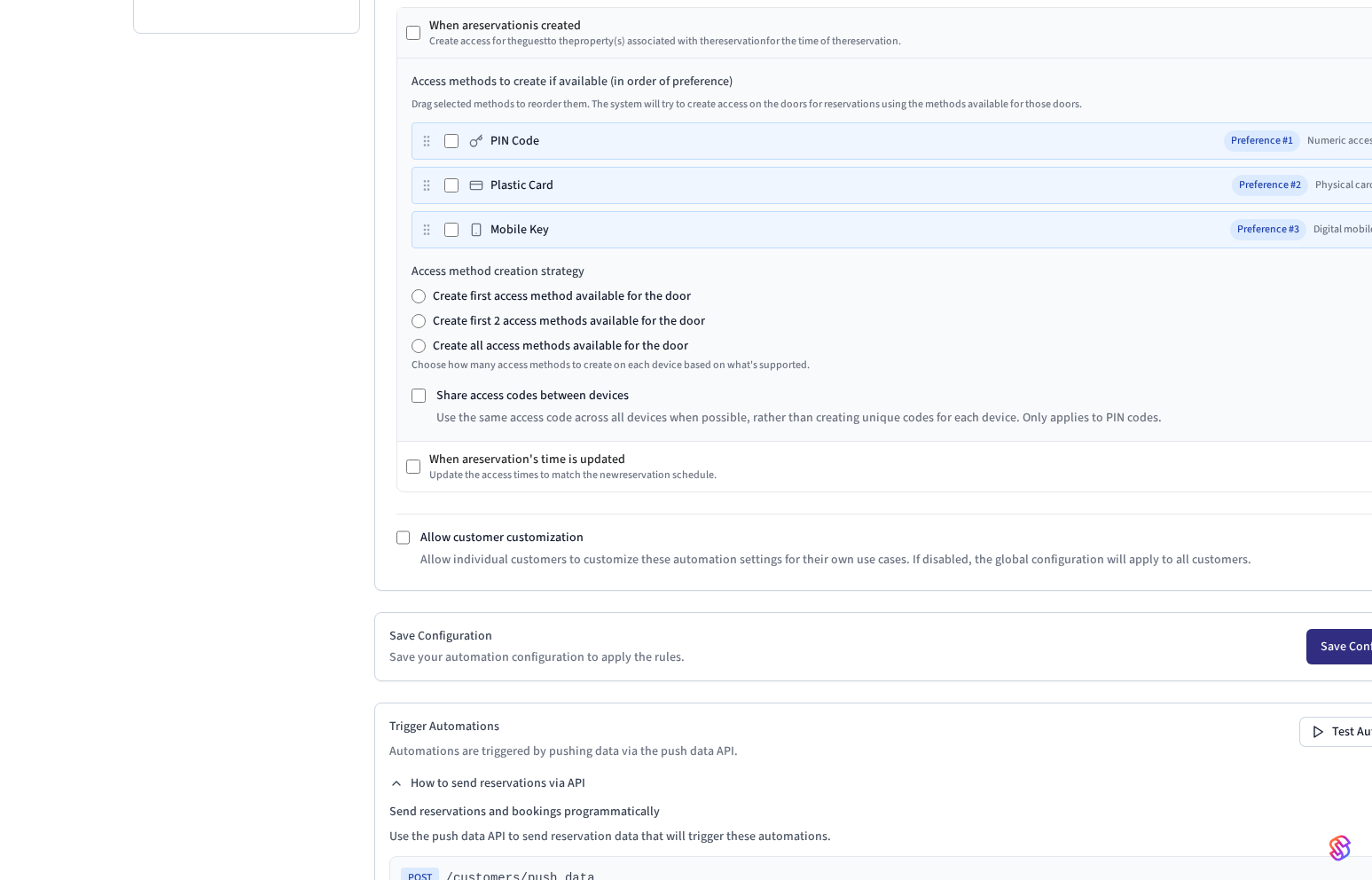
click at [1306, 665] on button "Save Configuration" at bounding box center [1372, 647] width 132 height 35
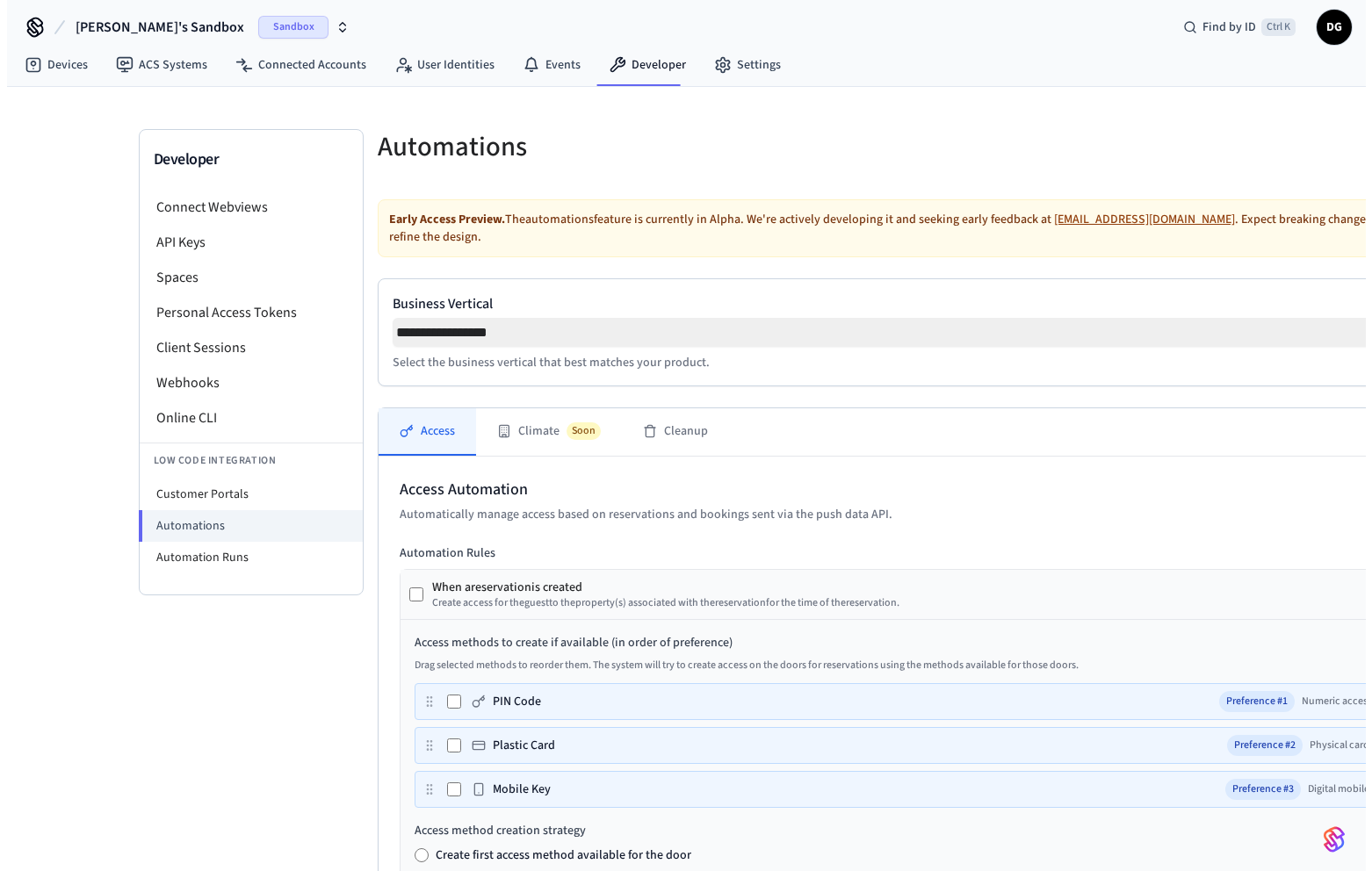
scroll to position [0, 0]
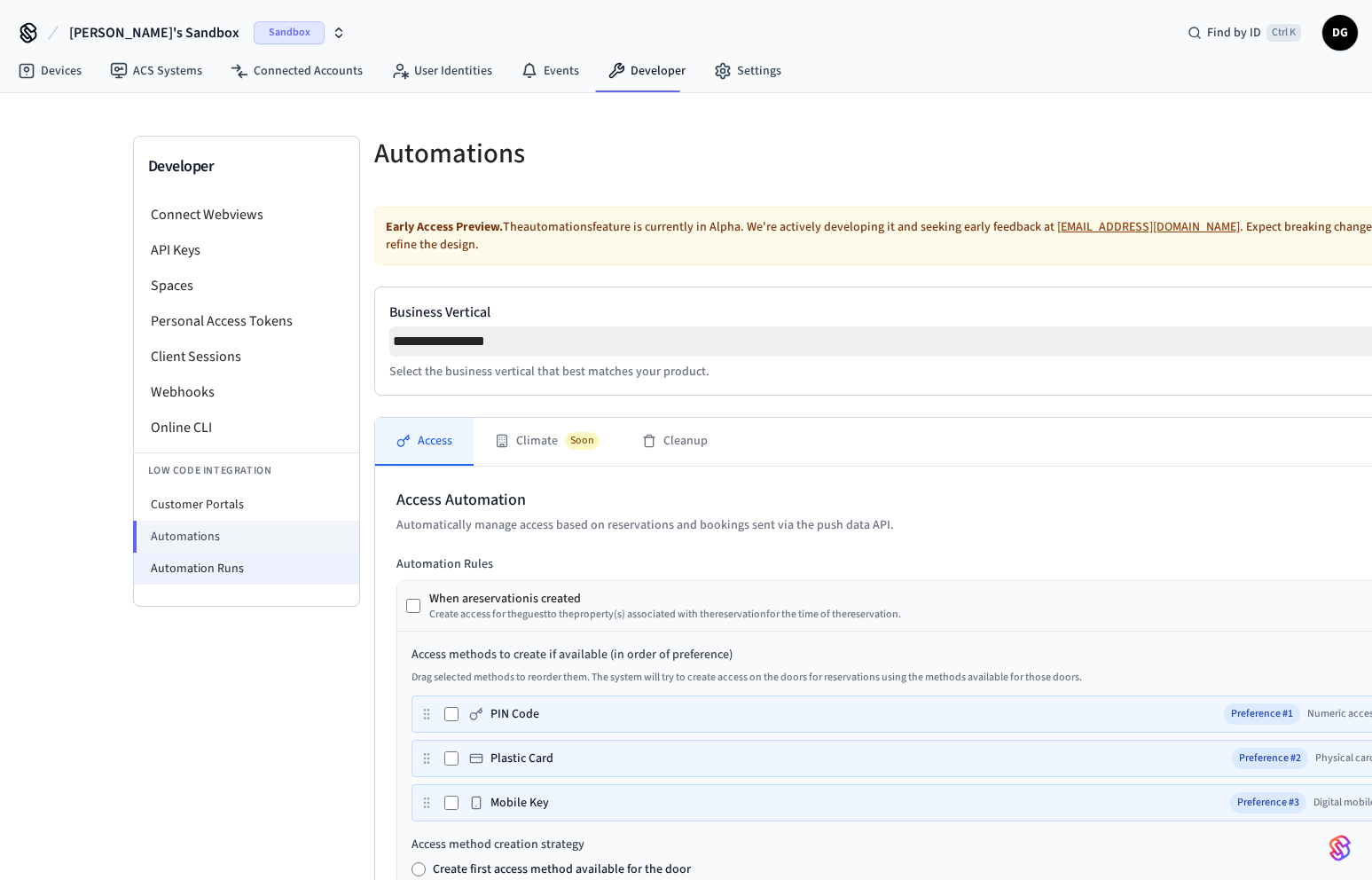
click at [207, 565] on li "Automation Runs" at bounding box center [246, 568] width 225 height 31
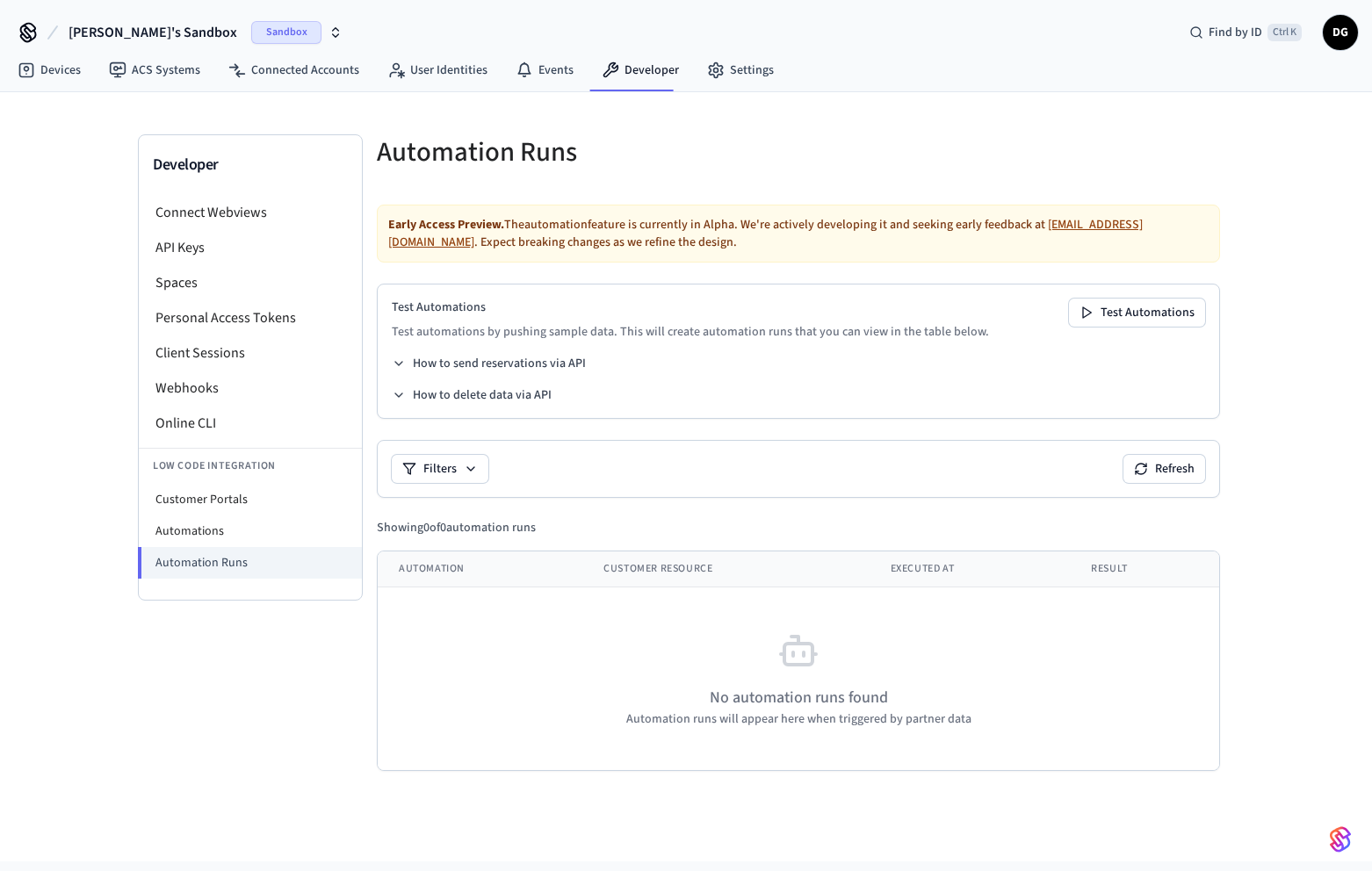
click at [508, 151] on h5 "Automation Runs" at bounding box center [582, 152] width 411 height 36
click at [591, 153] on h5 "Automation Runs" at bounding box center [582, 152] width 411 height 36
click at [467, 364] on button "How to send reservations via API" at bounding box center [488, 363] width 194 height 18
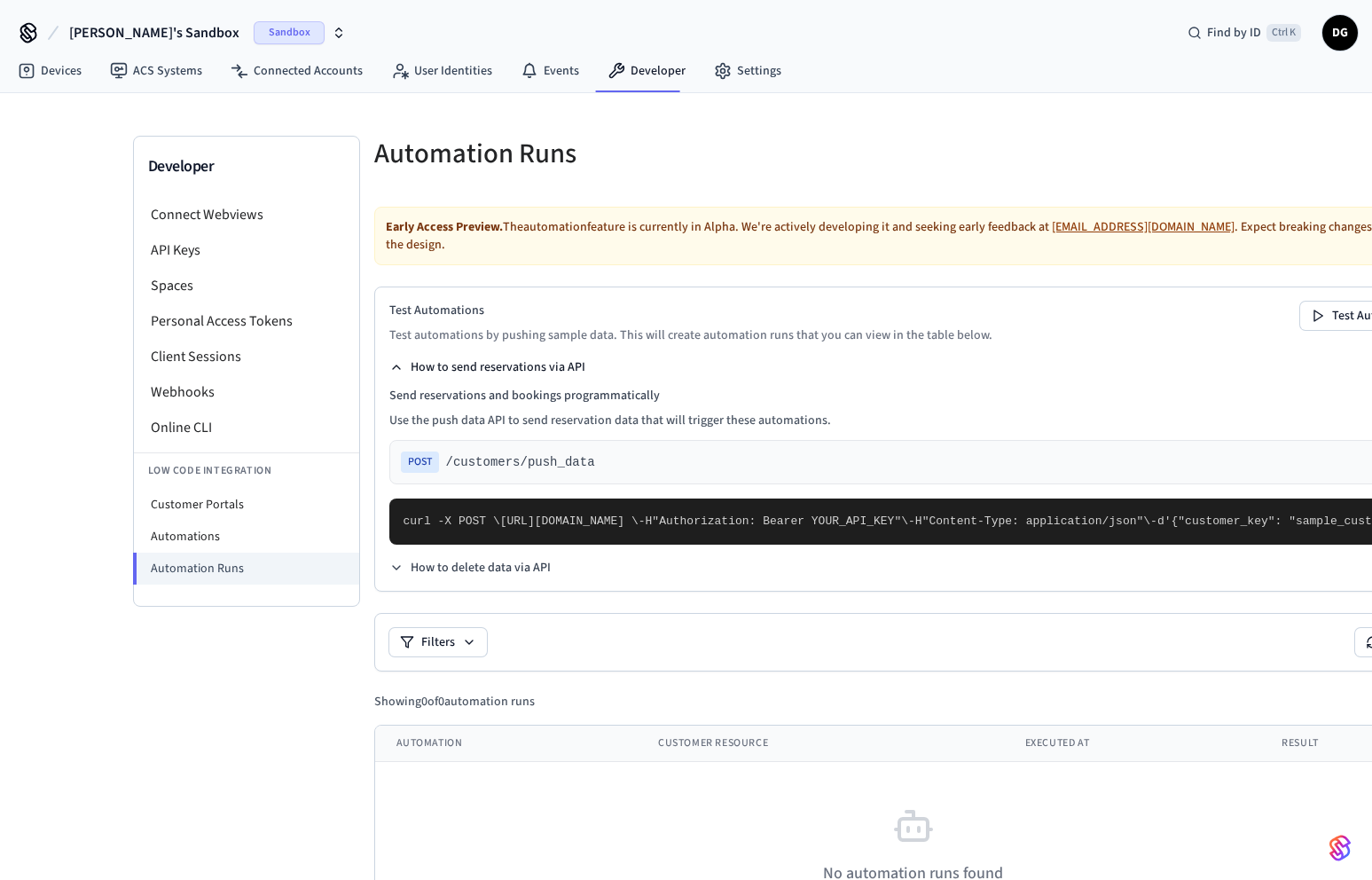
click at [430, 368] on button "How to send reservations via API" at bounding box center [486, 367] width 196 height 18
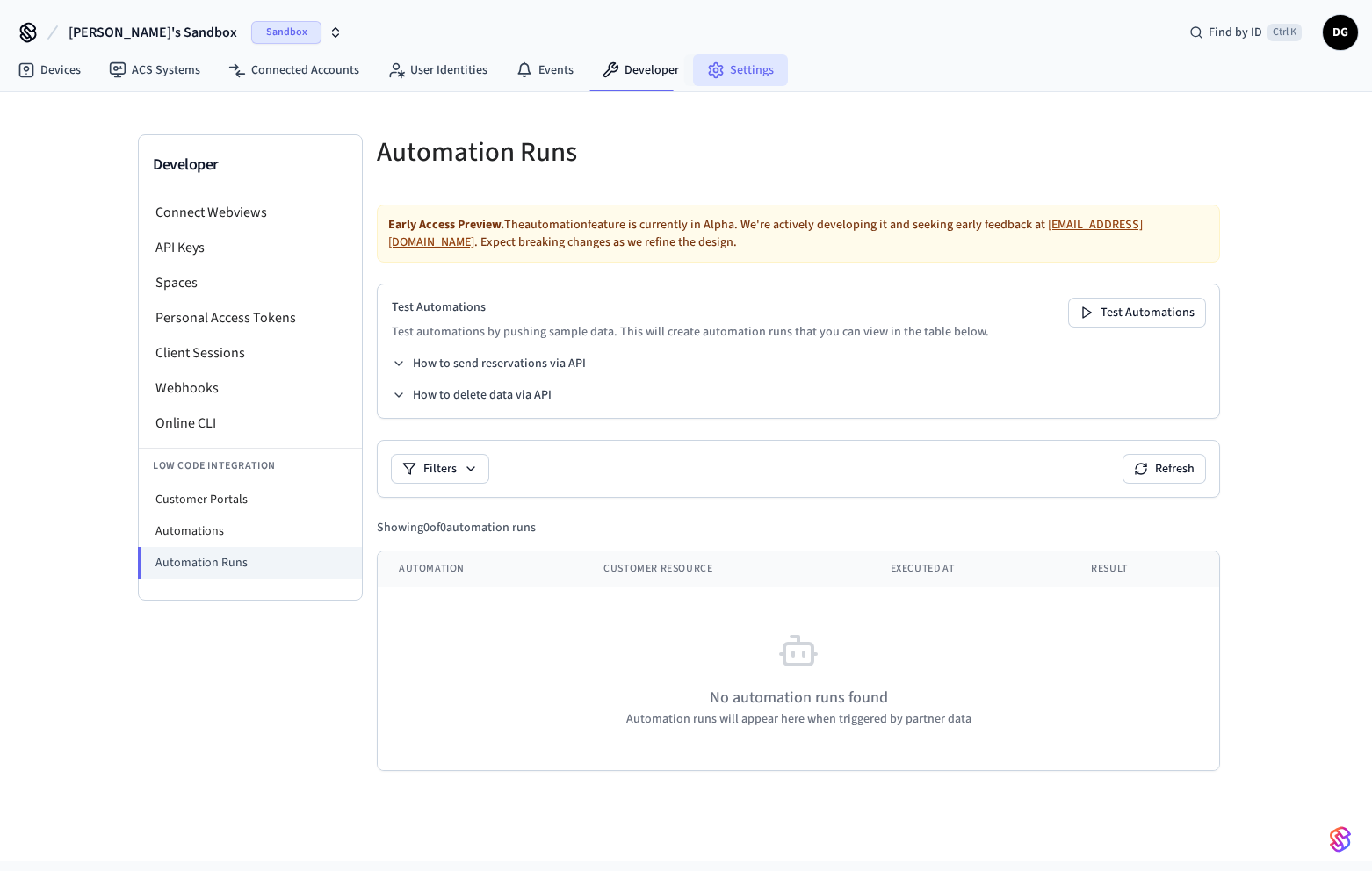
click at [748, 67] on link "Settings" at bounding box center [740, 70] width 94 height 31
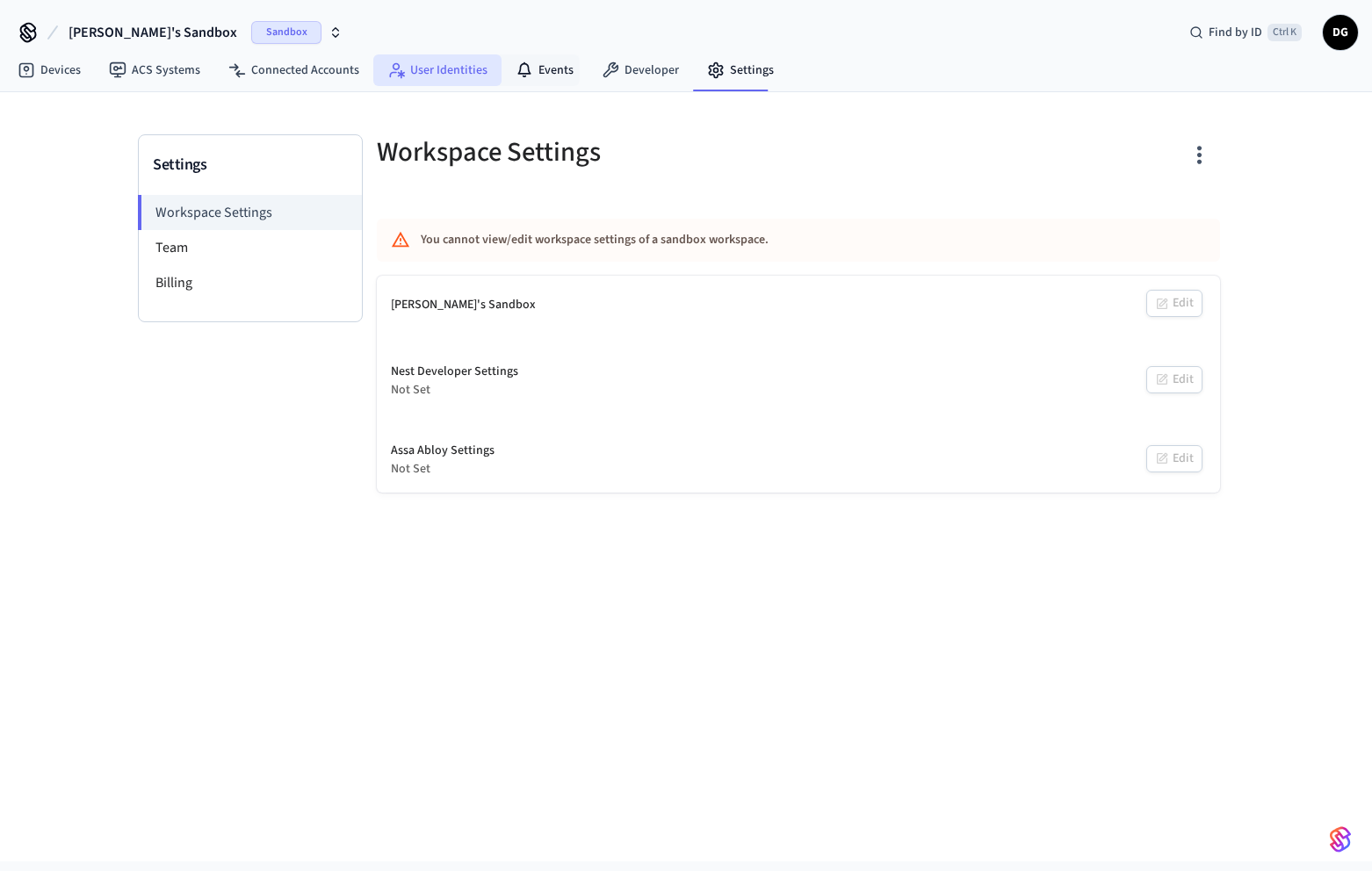
drag, startPoint x: 552, startPoint y: 77, endPoint x: 399, endPoint y: 84, distance: 153.2
click at [552, 79] on link "Events" at bounding box center [544, 70] width 86 height 31
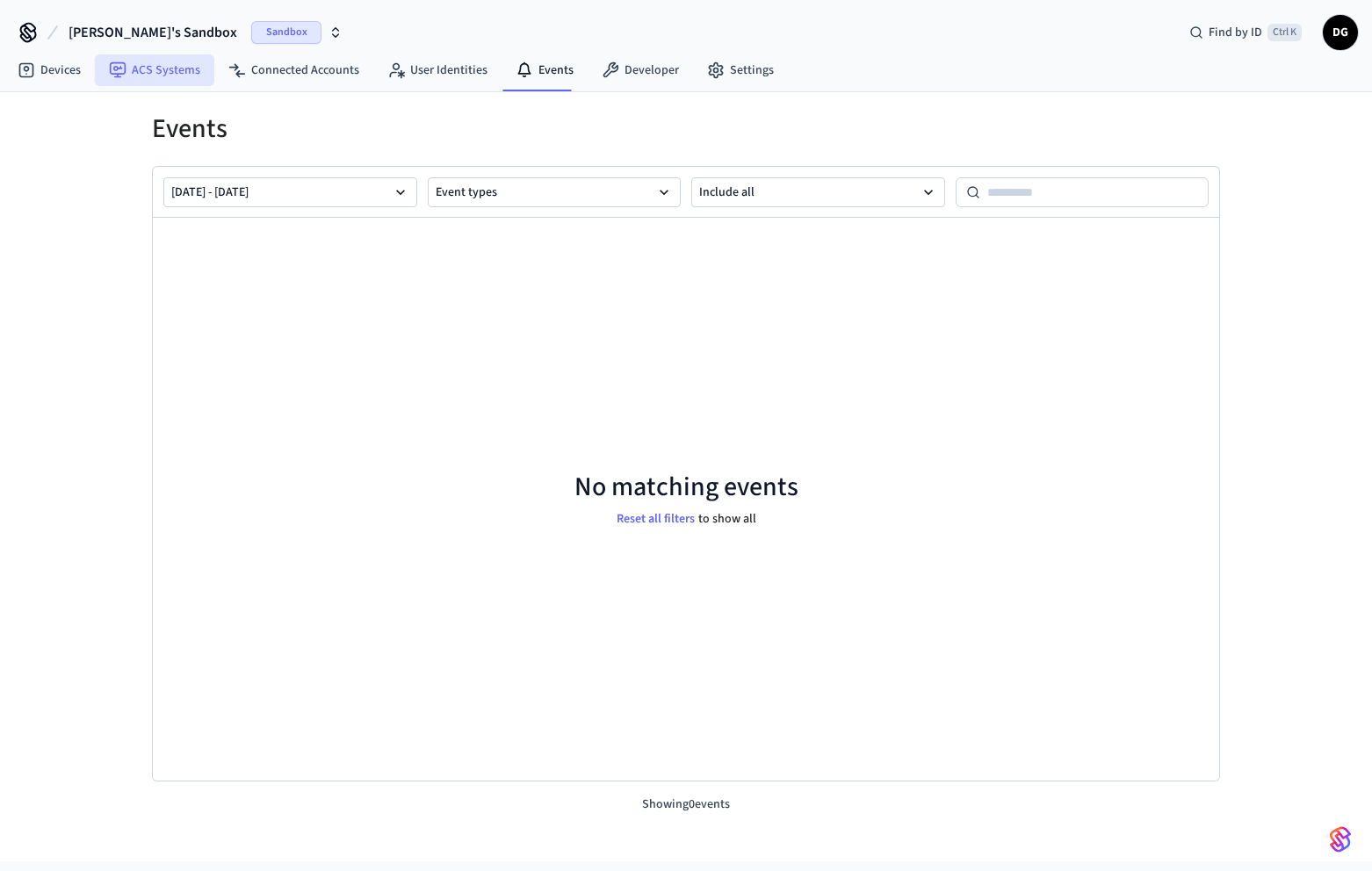
click at [145, 76] on link "ACS Systems" at bounding box center [154, 70] width 120 height 31
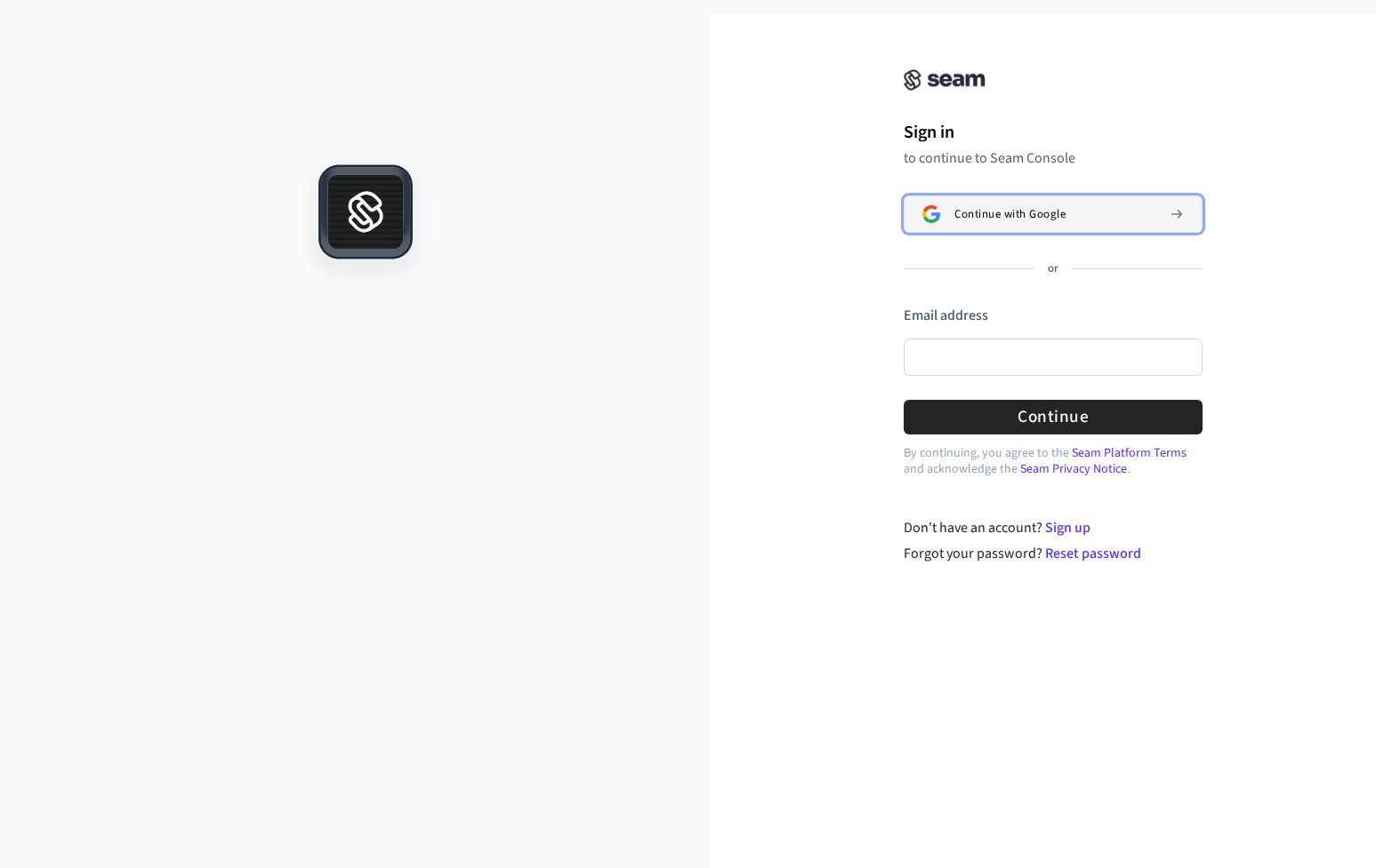
click at [1019, 209] on span "Continue with Google" at bounding box center [1009, 214] width 111 height 14
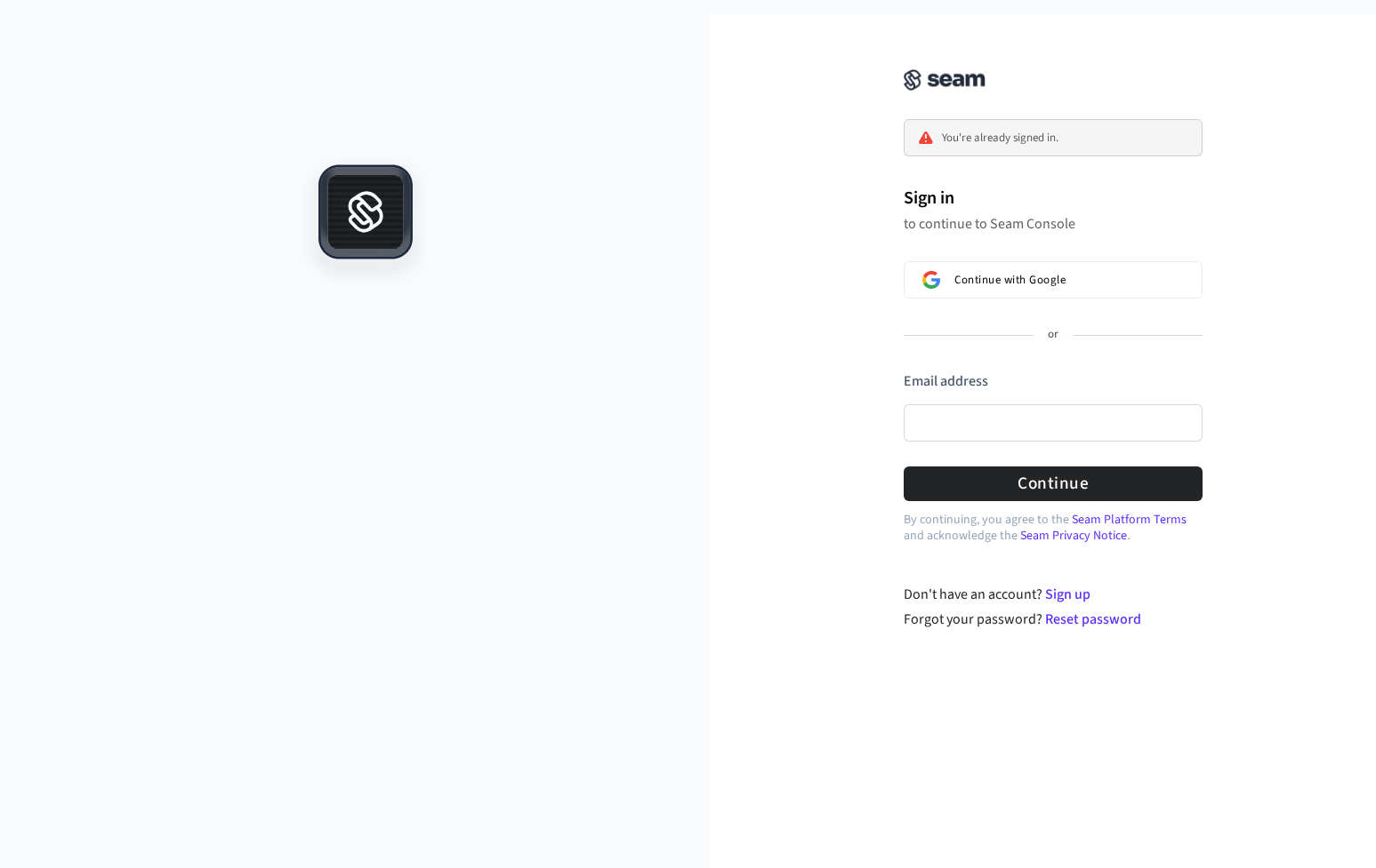
drag, startPoint x: 658, startPoint y: 436, endPoint x: 668, endPoint y: 412, distance: 26.0
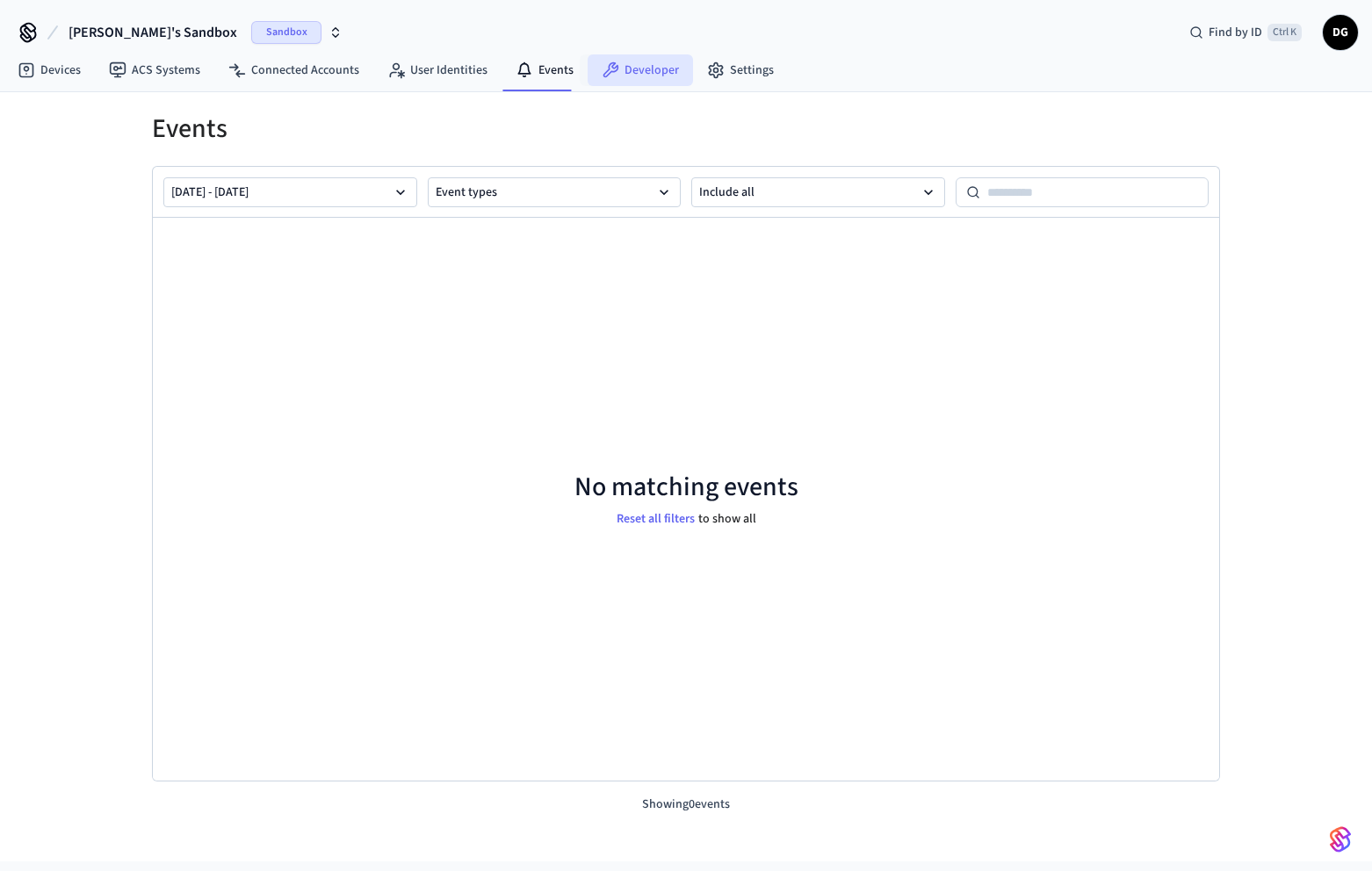
click at [637, 67] on link "Developer" at bounding box center [641, 70] width 105 height 31
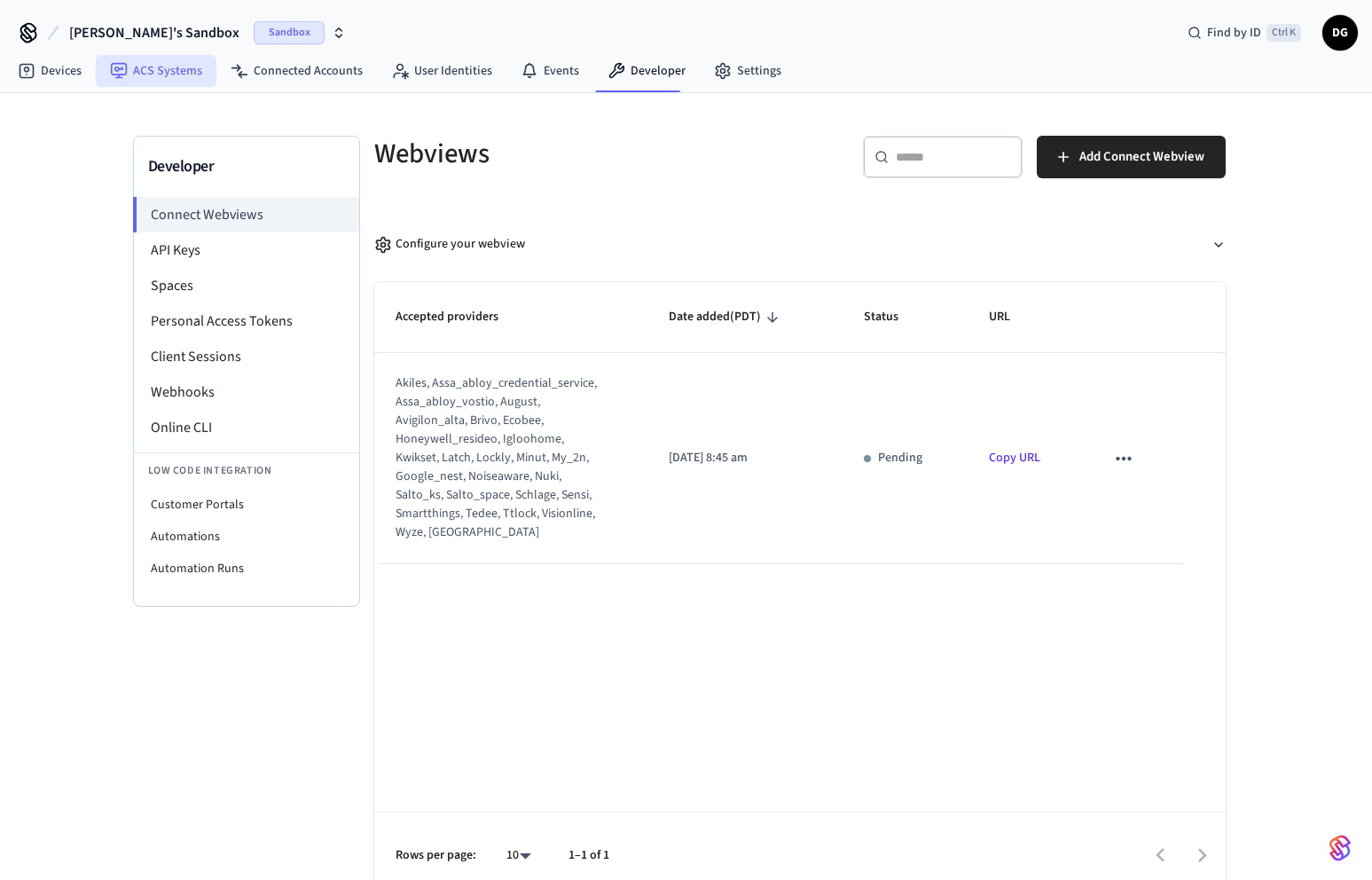
click at [126, 71] on icon at bounding box center [119, 71] width 16 height 16
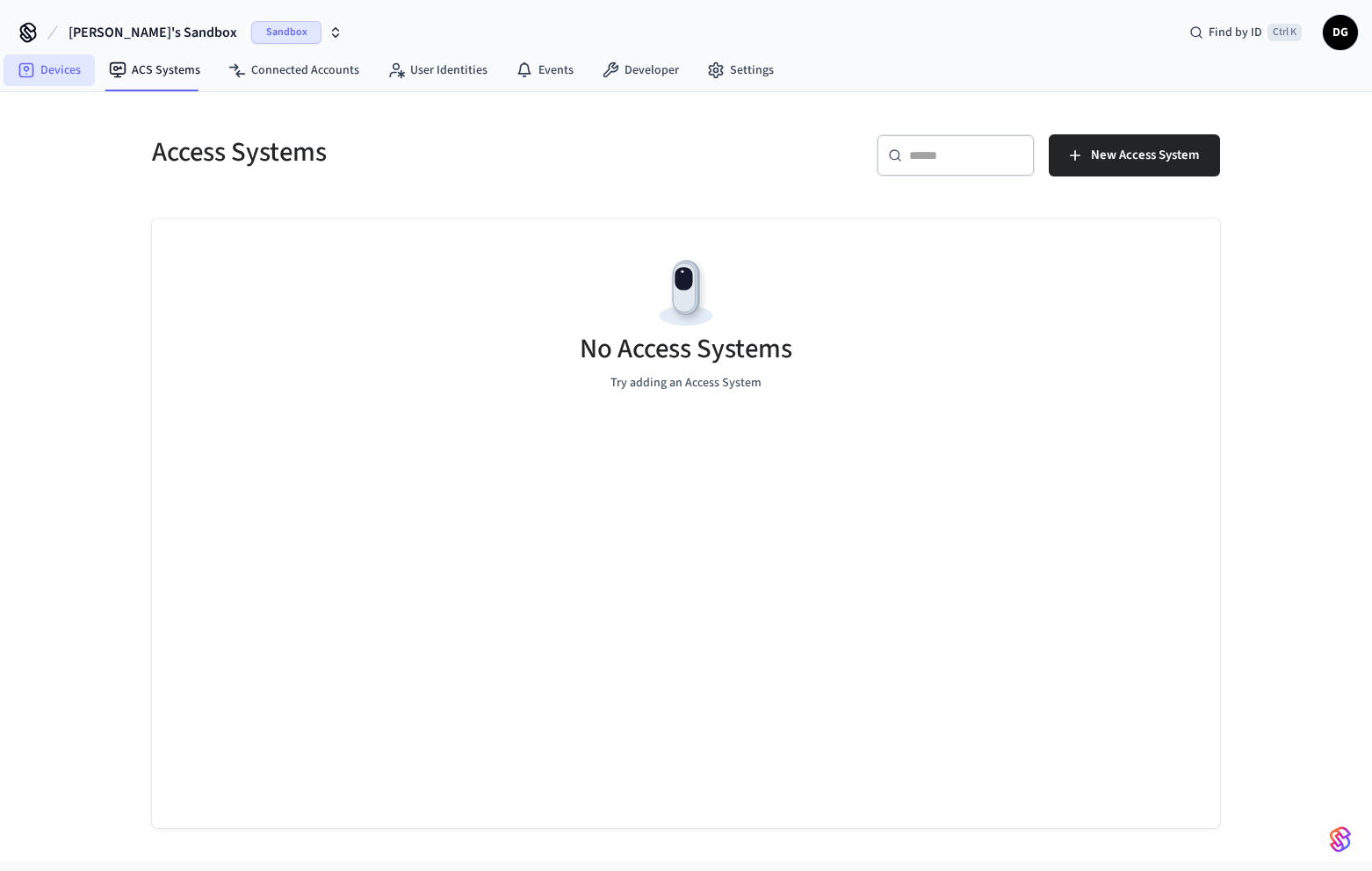
click at [46, 67] on link "Devices" at bounding box center [50, 70] width 92 height 31
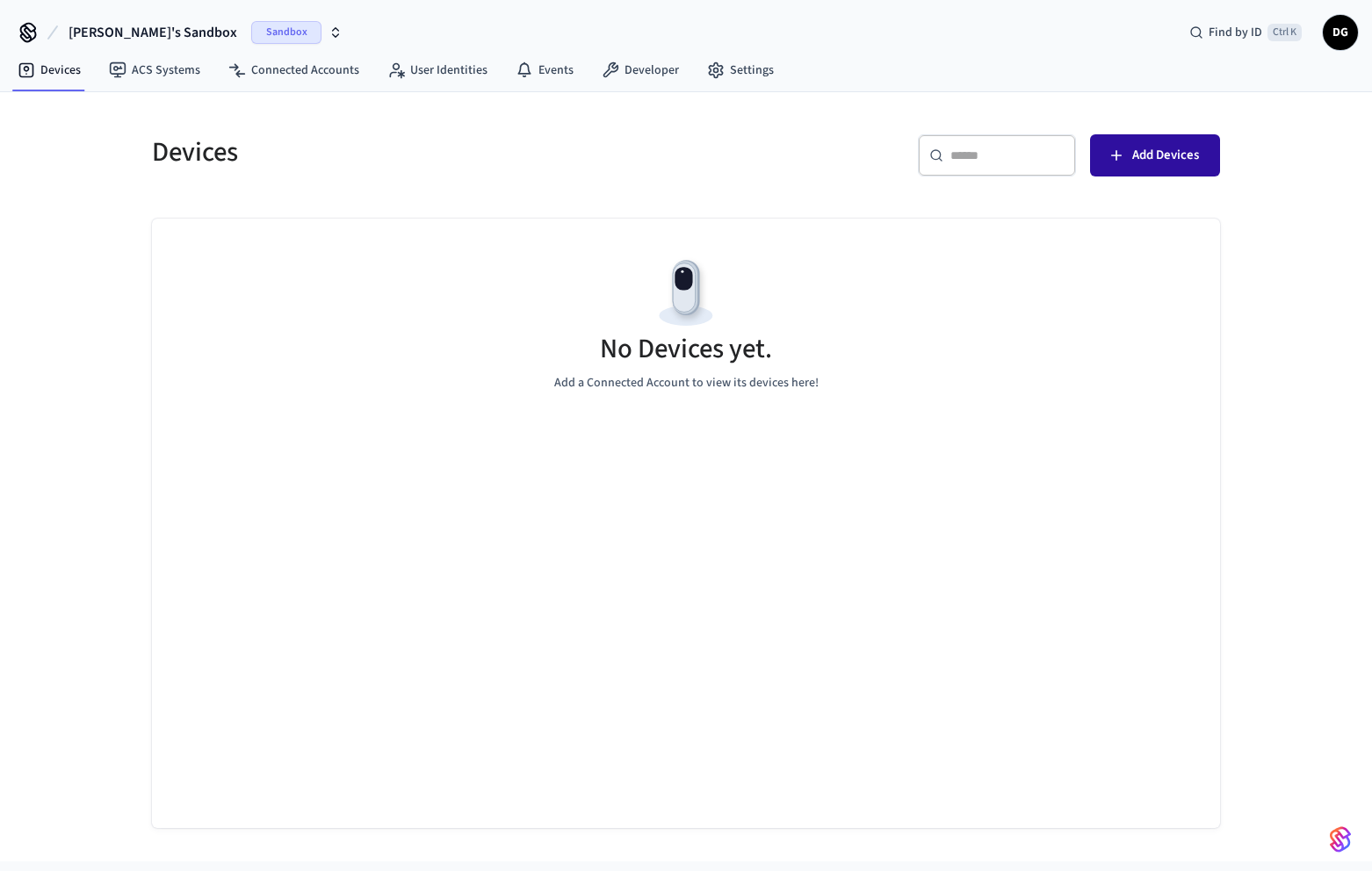
click at [1129, 154] on button "Add Devices" at bounding box center [1156, 155] width 130 height 42
